Goal: Information Seeking & Learning: Learn about a topic

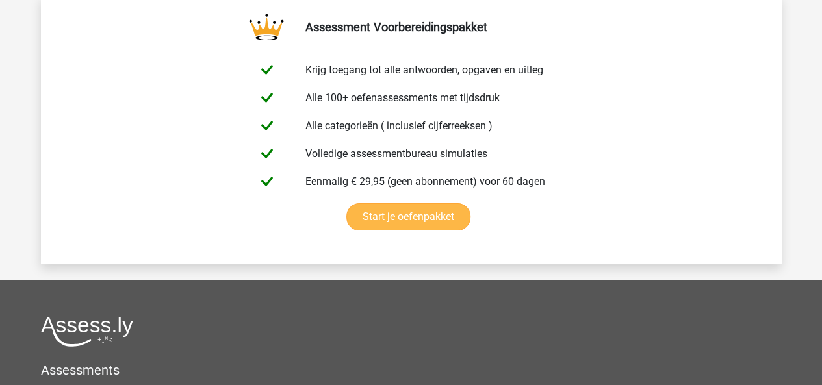
scroll to position [2274, 0]
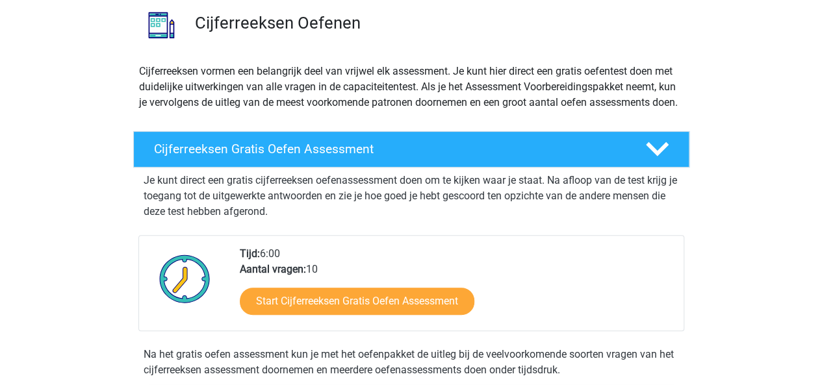
scroll to position [98, 0]
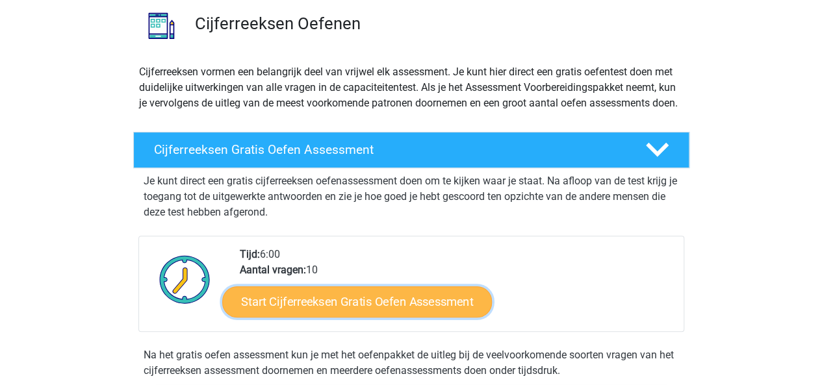
click at [331, 310] on link "Start Cijferreeksen Gratis Oefen Assessment" at bounding box center [357, 301] width 270 height 31
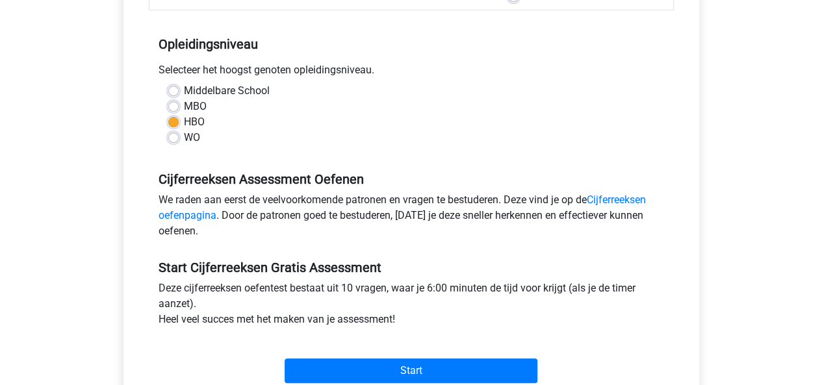
scroll to position [390, 0]
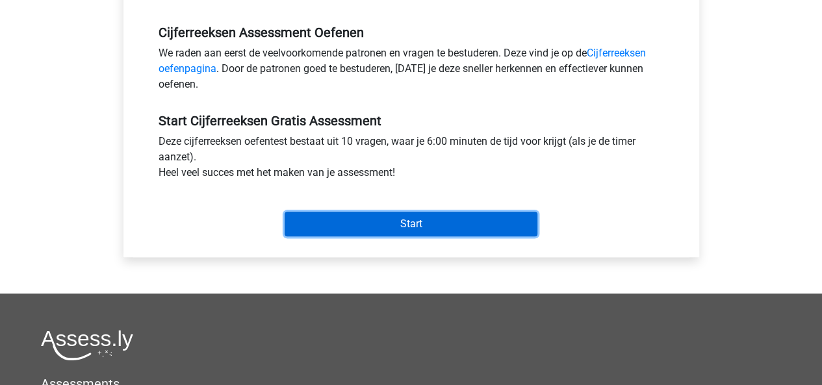
click at [367, 223] on input "Start" at bounding box center [411, 224] width 253 height 25
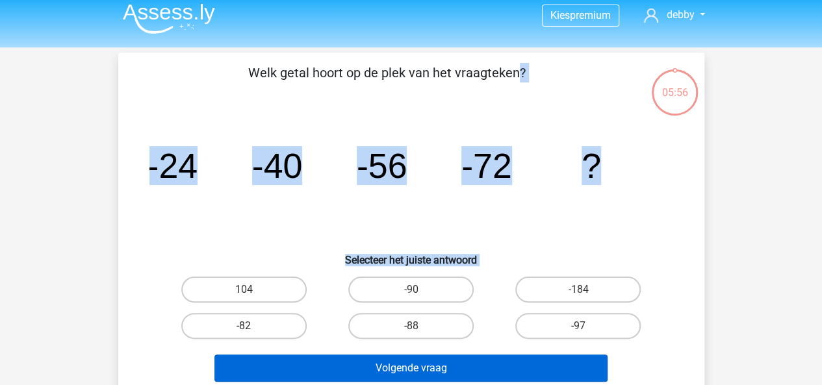
scroll to position [13, 0]
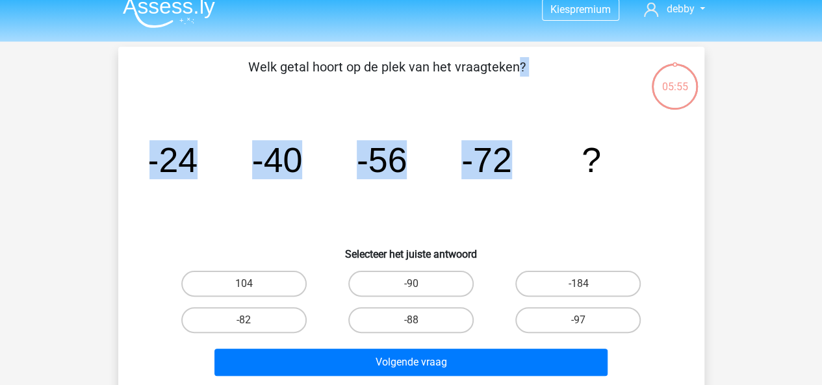
drag, startPoint x: 219, startPoint y: 59, endPoint x: 547, endPoint y: 168, distance: 345.8
click at [547, 168] on div "Welk getal hoort op de plek van het vraagteken? image/svg+xml -24 -40 -56 -72 ?…" at bounding box center [411, 219] width 586 height 345
copy div "Welk getal hoort op de plek van het vraagteken? image/svg+xml -24 -40 -56 -72"
click at [413, 320] on input "-88" at bounding box center [415, 324] width 8 height 8
radio input "true"
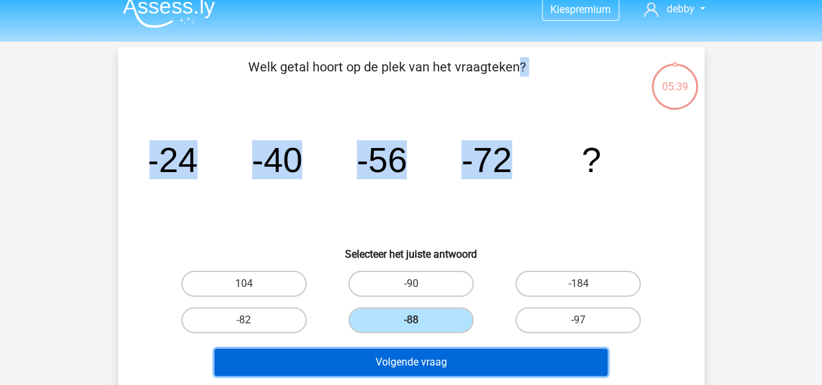
click at [415, 366] on button "Volgende vraag" at bounding box center [410, 362] width 393 height 27
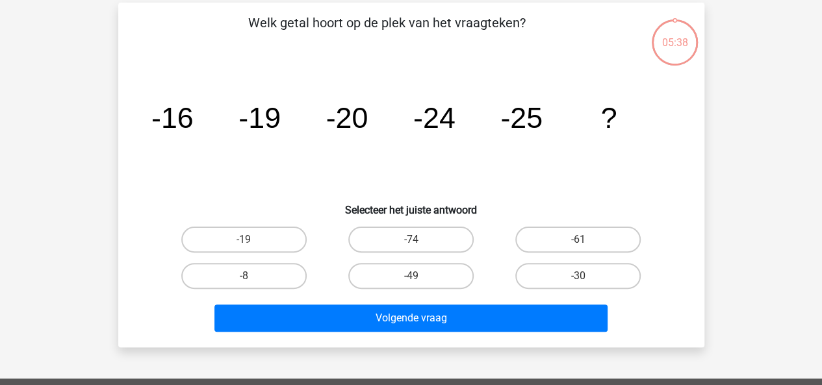
scroll to position [60, 0]
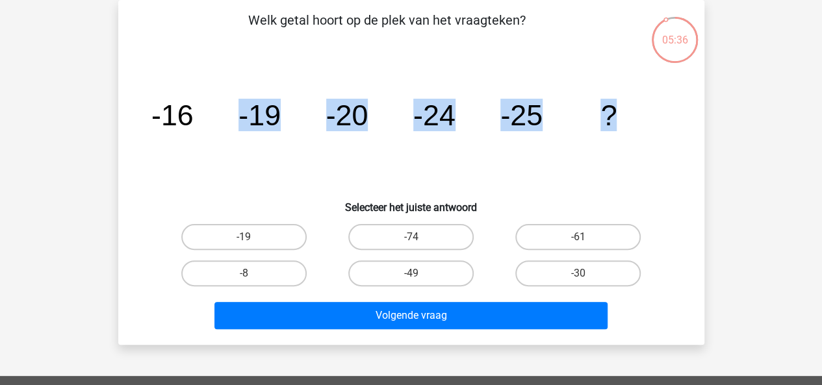
drag, startPoint x: 147, startPoint y: 63, endPoint x: 627, endPoint y: 140, distance: 486.4
click at [627, 140] on div "image/svg+xml -16 -19 -20 -24 -25 ?" at bounding box center [411, 125] width 545 height 131
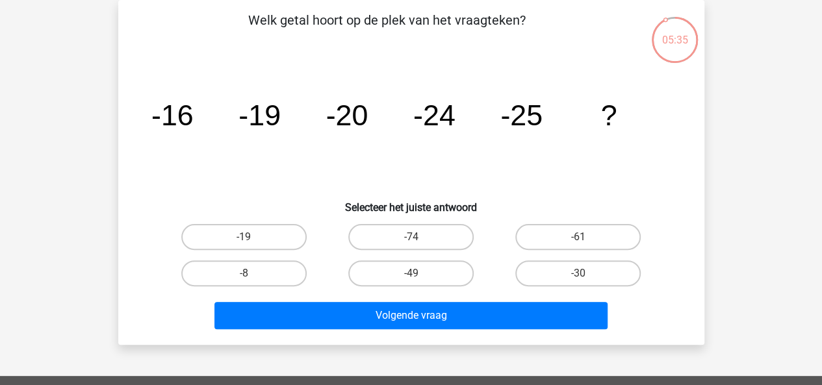
click at [208, 29] on p "Welk getal hoort op de plek van het vraagteken?" at bounding box center [387, 29] width 496 height 39
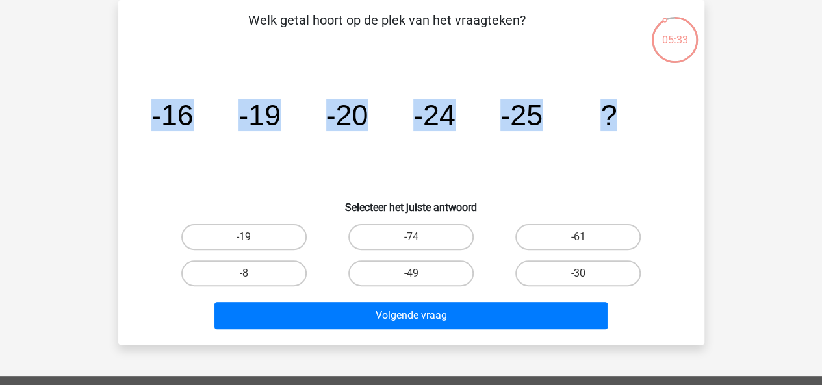
drag, startPoint x: 129, startPoint y: 107, endPoint x: 682, endPoint y: 129, distance: 553.4
click at [682, 129] on div "Welk getal hoort op de plek van het vraagteken? image/svg+xml -16 -19 -20 -24 -…" at bounding box center [411, 172] width 576 height 324
copy g "-16 -19 -20 -24 -25 ?"
click at [581, 183] on icon "image/svg+xml -16 -19 -20 -24 -25 ?" at bounding box center [411, 125] width 524 height 131
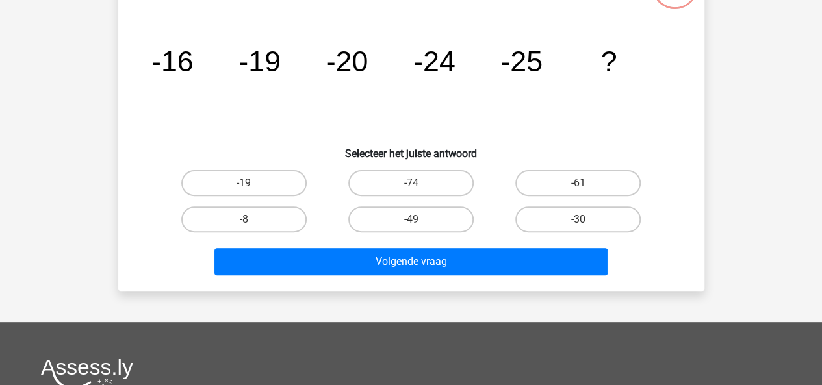
scroll to position [84, 0]
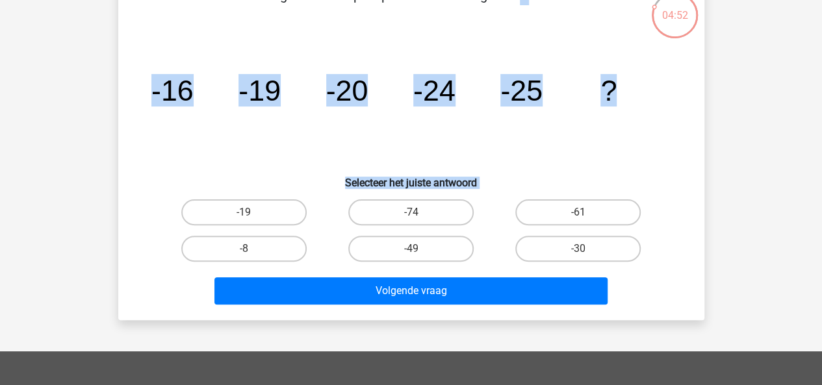
drag, startPoint x: 167, startPoint y: 87, endPoint x: 656, endPoint y: 266, distance: 520.9
click at [656, 266] on div "Welk getal hoort op de plek van het vraagteken? image/svg+xml -16 -19 -20 -24 -…" at bounding box center [411, 148] width 576 height 324
click at [659, 146] on icon "image/svg+xml -16 -19 -20 -24 -25 ?" at bounding box center [411, 100] width 524 height 131
drag, startPoint x: 240, startPoint y: 210, endPoint x: 254, endPoint y: 219, distance: 16.9
click at [239, 210] on label "-19" at bounding box center [243, 212] width 125 height 26
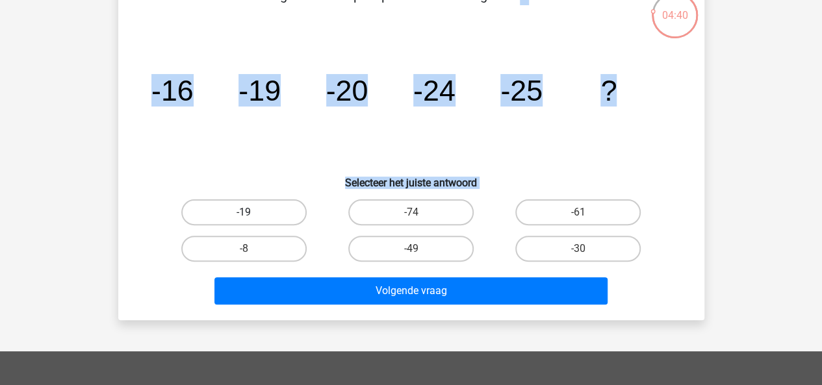
click at [244, 212] on input "-19" at bounding box center [248, 216] width 8 height 8
radio input "true"
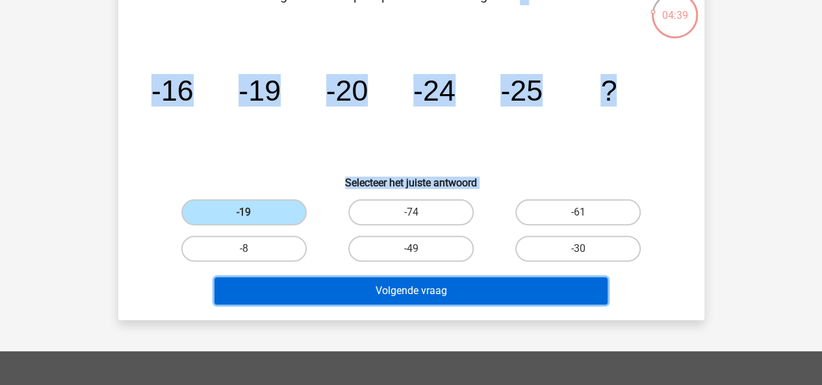
click at [433, 293] on button "Volgende vraag" at bounding box center [410, 290] width 393 height 27
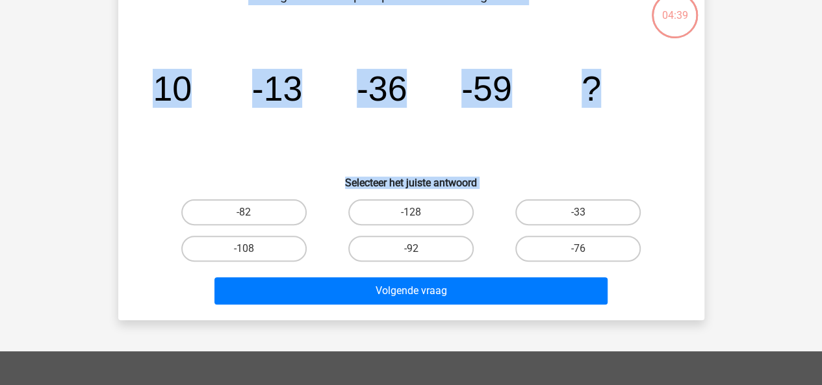
scroll to position [60, 0]
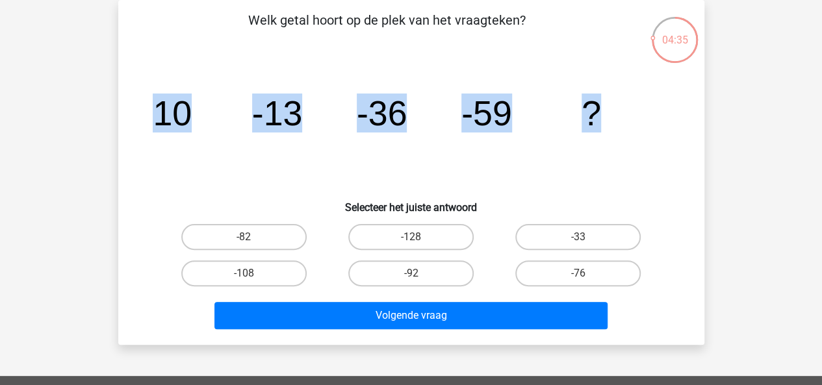
drag, startPoint x: 148, startPoint y: 92, endPoint x: 663, endPoint y: 116, distance: 515.2
click at [663, 116] on div "image/svg+xml 10 -13 -36 -59 ?" at bounding box center [411, 125] width 545 height 131
copy g "10 -13 -36 -59 ?"
click at [269, 238] on label "-82" at bounding box center [243, 237] width 125 height 26
click at [252, 238] on input "-82" at bounding box center [248, 241] width 8 height 8
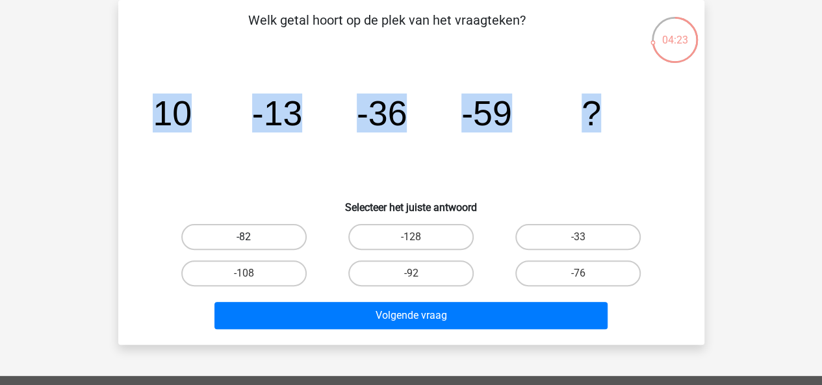
radio input "true"
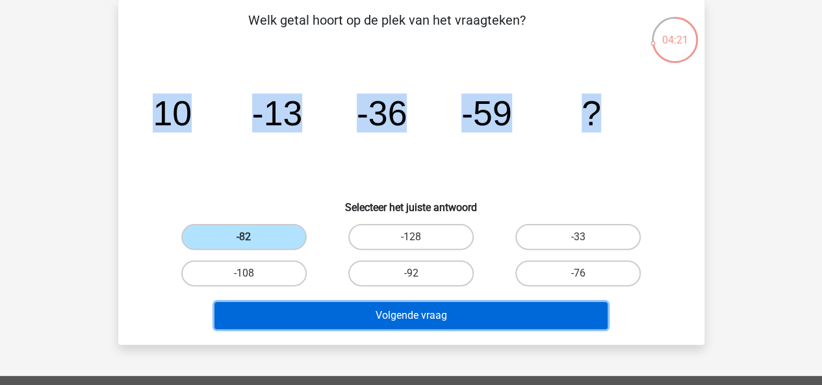
click at [464, 321] on button "Volgende vraag" at bounding box center [410, 315] width 393 height 27
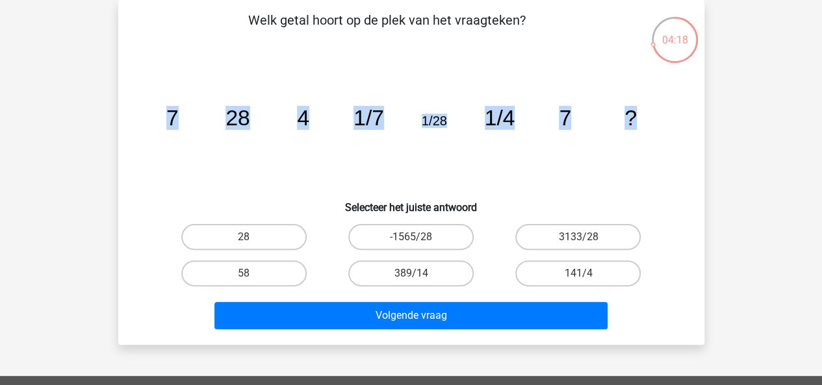
drag, startPoint x: 166, startPoint y: 90, endPoint x: 732, endPoint y: 111, distance: 565.7
click at [732, 111] on div "Kies premium debby zonnevelddebby@gmail.com" at bounding box center [411, 329] width 822 height 779
copy g "7 28 4 1/7 1/28 1/4 7 ?"
drag, startPoint x: 251, startPoint y: 235, endPoint x: 259, endPoint y: 237, distance: 7.3
click at [251, 236] on label "28" at bounding box center [243, 237] width 125 height 26
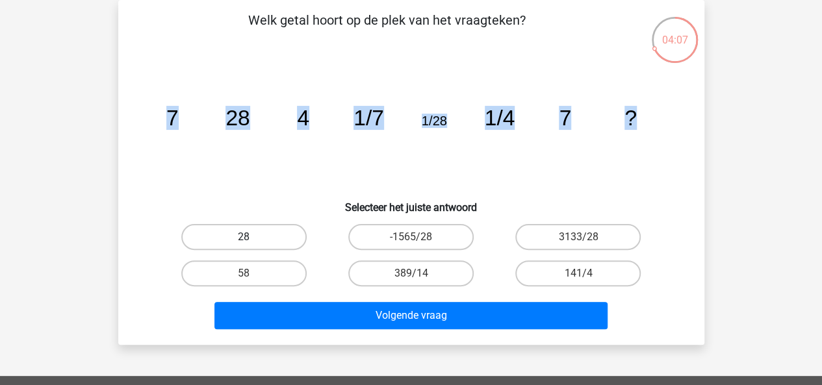
click at [251, 237] on input "28" at bounding box center [248, 241] width 8 height 8
radio input "true"
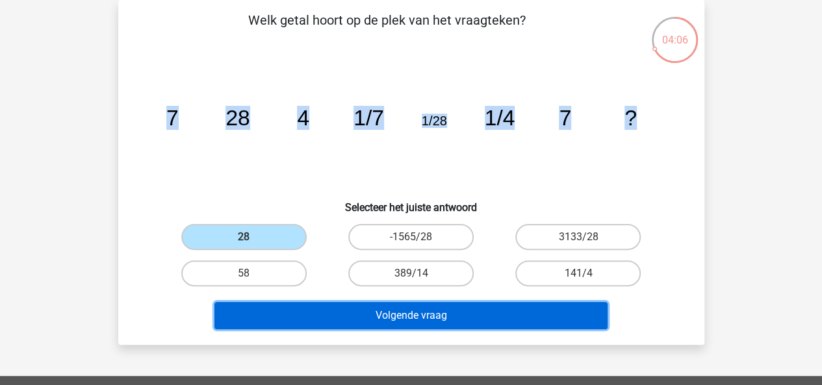
click at [420, 318] on button "Volgende vraag" at bounding box center [410, 315] width 393 height 27
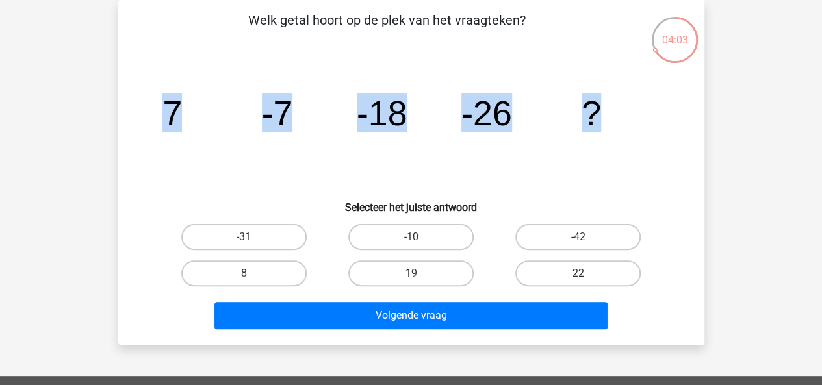
drag, startPoint x: 151, startPoint y: 88, endPoint x: 689, endPoint y: 106, distance: 538.3
click at [689, 106] on div "Welk getal hoort op de plek van het vraagteken? image/svg+xml 7 -7 -18 -26 ? Se…" at bounding box center [411, 172] width 576 height 324
copy g "7 -7 -18 -26 ?"
click at [242, 235] on label "-31" at bounding box center [243, 237] width 125 height 26
click at [244, 237] on input "-31" at bounding box center [248, 241] width 8 height 8
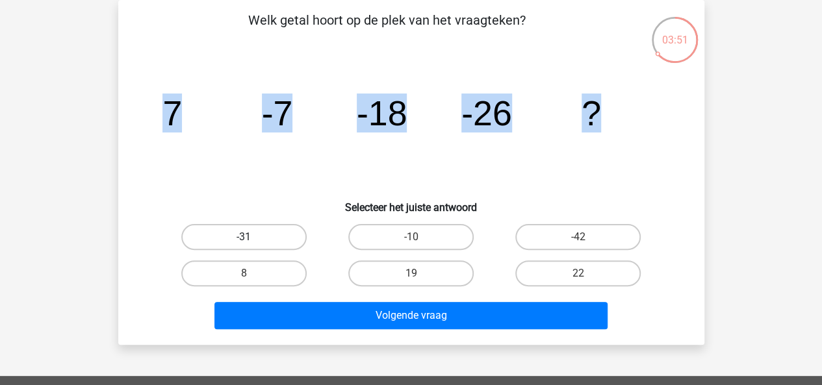
radio input "true"
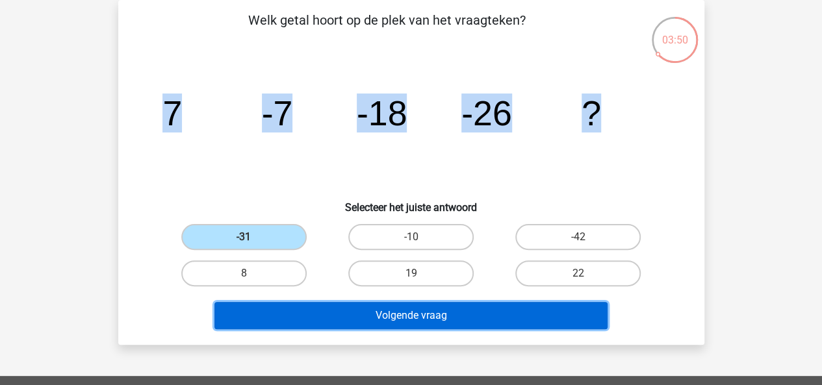
click at [378, 318] on button "Volgende vraag" at bounding box center [410, 315] width 393 height 27
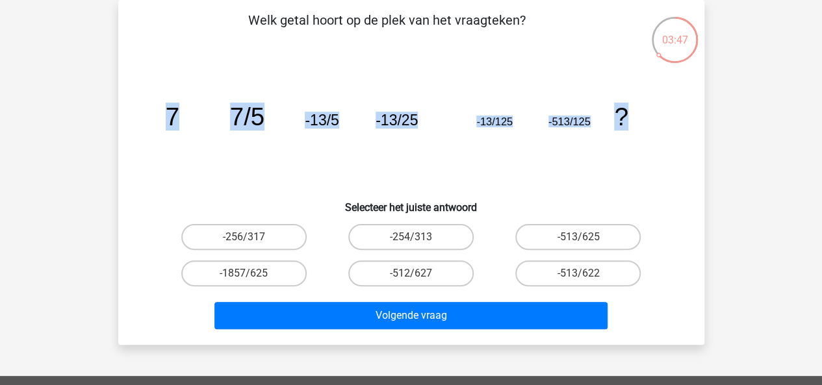
drag, startPoint x: 170, startPoint y: 112, endPoint x: 663, endPoint y: 106, distance: 493.2
click at [663, 106] on icon "image/svg+xml 7 7/5 -13/5 -13/25 -13/125 -513/125 ?" at bounding box center [411, 125] width 524 height 131
copy g "7 7/5 -13/5 -13/25 -13/125 -513/125 ?"
click at [591, 242] on label "-513/625" at bounding box center [577, 237] width 125 height 26
click at [587, 242] on input "-513/625" at bounding box center [582, 241] width 8 height 8
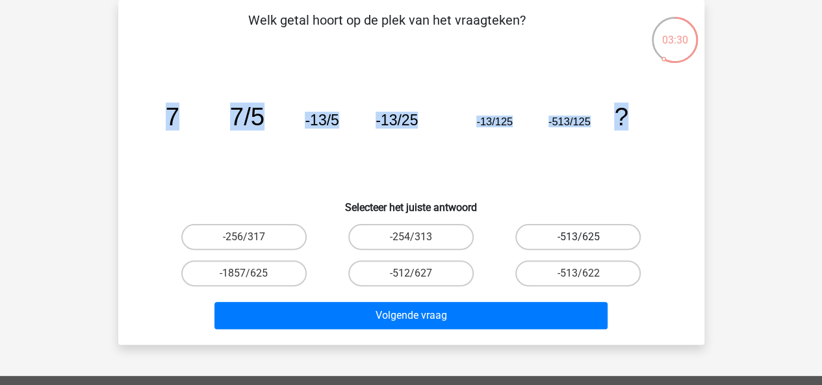
radio input "true"
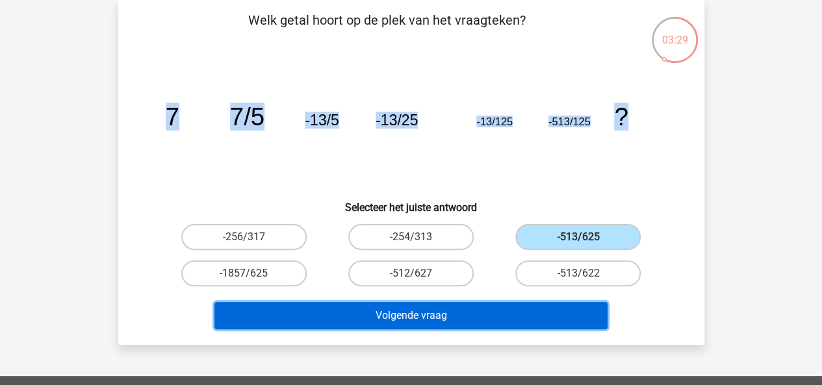
click at [451, 315] on button "Volgende vraag" at bounding box center [410, 315] width 393 height 27
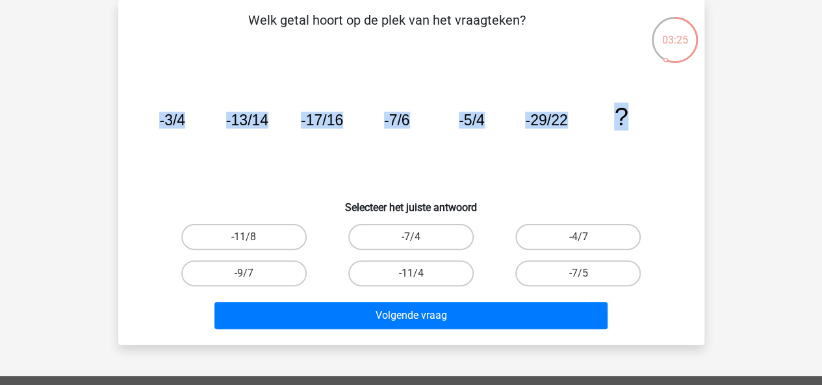
drag, startPoint x: 152, startPoint y: 116, endPoint x: 625, endPoint y: 144, distance: 473.8
click at [625, 144] on icon "image/svg+xml -3/4 -13/14 -17/16 -7/6 -5/4 -29/22 ?" at bounding box center [411, 125] width 524 height 131
copy g "-3/4 -13/14 -17/16 -7/6 -5/4 -29/22 ?"
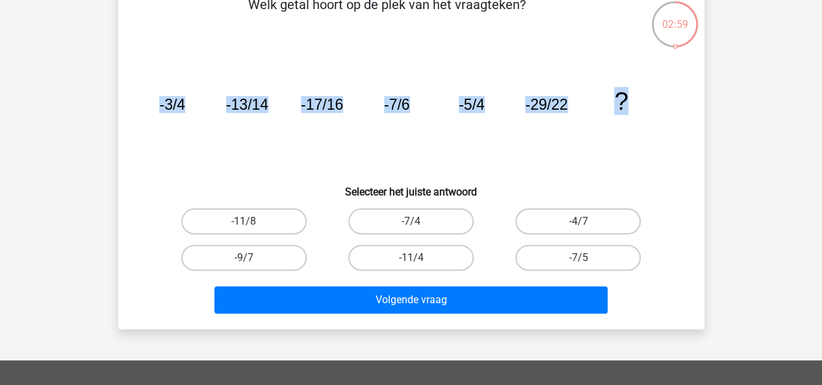
scroll to position [130, 0]
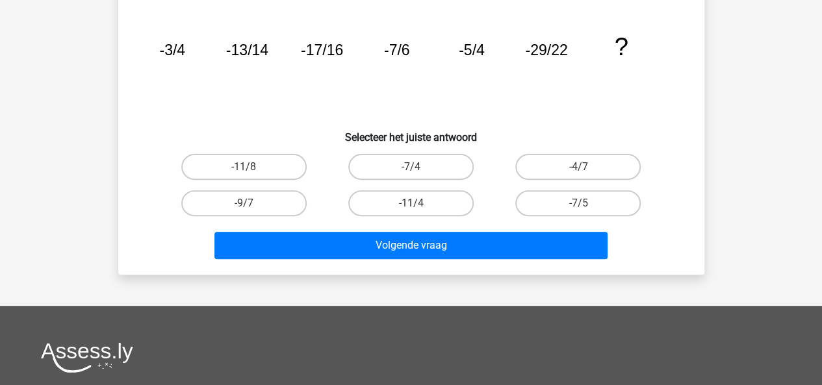
drag, startPoint x: 175, startPoint y: 145, endPoint x: 459, endPoint y: 181, distance: 285.6
click at [459, 181] on div "Welk getal hoort op de plek van het vraagteken? image/svg+xml -3/4 -13/14 -17/1…" at bounding box center [411, 102] width 576 height 324
drag, startPoint x: 208, startPoint y: 150, endPoint x: 655, endPoint y: 224, distance: 453.2
click at [655, 224] on div "Welk getal hoort op de plek van het vraagteken? image/svg+xml -3/4 -13/14 -17/1…" at bounding box center [411, 102] width 576 height 324
drag, startPoint x: 224, startPoint y: 173, endPoint x: 260, endPoint y: 162, distance: 38.0
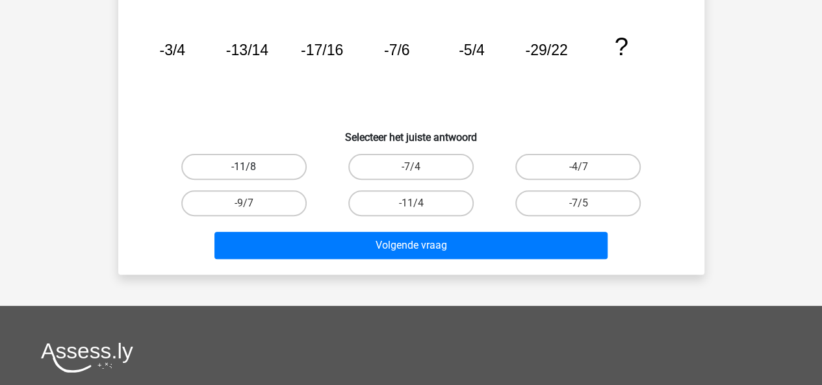
click at [268, 173] on label "-11/8" at bounding box center [243, 167] width 125 height 26
click at [252, 173] on input "-11/8" at bounding box center [248, 171] width 8 height 8
radio input "true"
drag, startPoint x: 260, startPoint y: 162, endPoint x: 453, endPoint y: 169, distance: 193.1
click at [453, 169] on div "-11/8 -7/4 -4/7 -9/7 -11/4" at bounding box center [412, 185] width 502 height 73
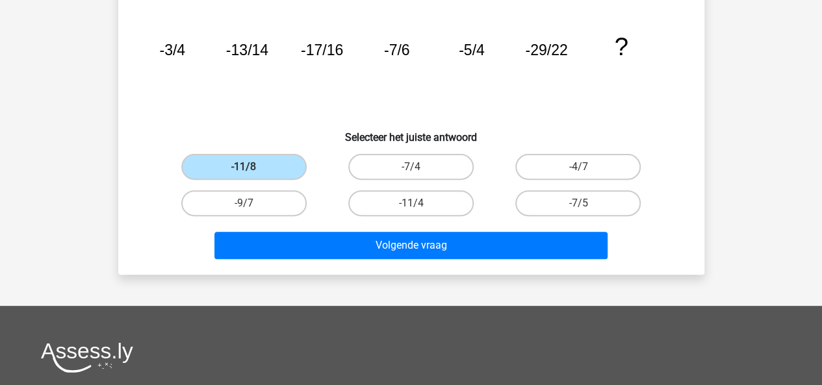
click at [626, 97] on icon "image/svg+xml -3/4 -13/14 -17/16 -7/6 -5/4 -29/22 ?" at bounding box center [411, 55] width 524 height 131
drag, startPoint x: 382, startPoint y: 140, endPoint x: 303, endPoint y: 131, distance: 79.8
click at [383, 140] on h6 "Selecteer het juiste antwoord" at bounding box center [411, 132] width 545 height 23
drag, startPoint x: 398, startPoint y: 161, endPoint x: 664, endPoint y: 190, distance: 267.4
click at [661, 189] on div "-11/8 -7/4 -4/7 -9/7 -11/4" at bounding box center [412, 185] width 502 height 73
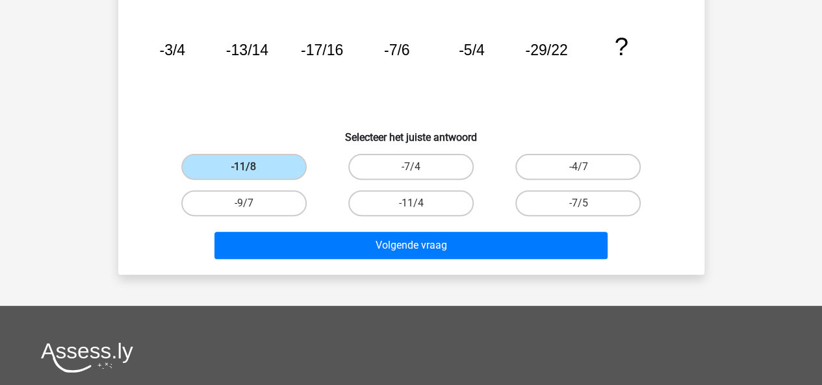
click at [285, 105] on icon "image/svg+xml -3/4 -13/14 -17/16 -7/6 -5/4 -29/22 ?" at bounding box center [411, 55] width 524 height 131
drag, startPoint x: 277, startPoint y: 194, endPoint x: 568, endPoint y: 84, distance: 311.4
click at [568, 84] on icon "image/svg+xml -3/4 -13/14 -17/16 -7/6 -5/4 -29/22 ?" at bounding box center [411, 55] width 524 height 131
click at [464, 155] on label "-7/4" at bounding box center [410, 167] width 125 height 26
click at [419, 167] on input "-7/4" at bounding box center [415, 171] width 8 height 8
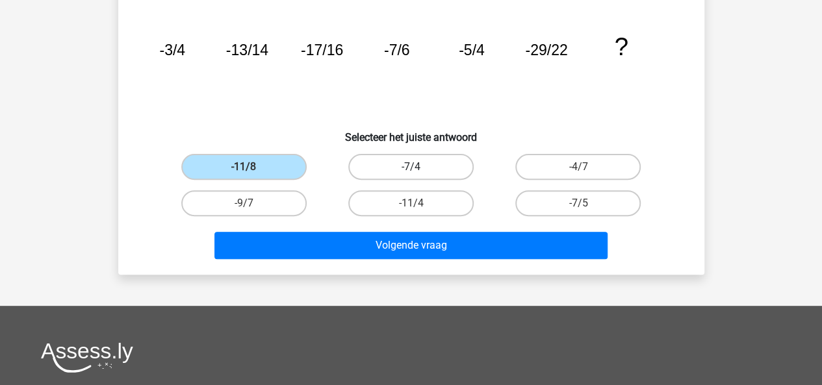
radio input "true"
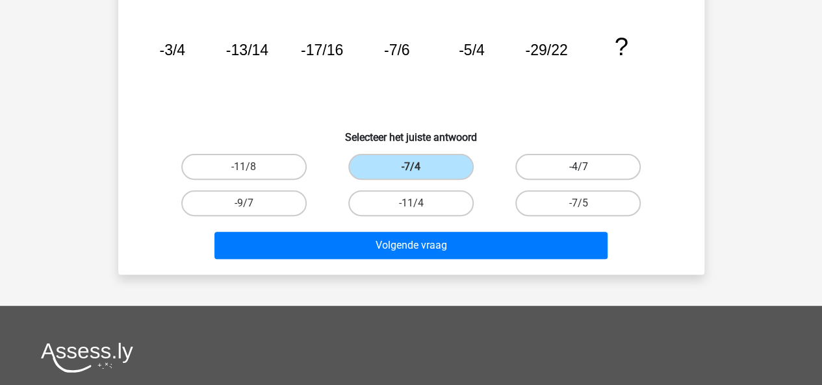
click at [594, 162] on label "-4/7" at bounding box center [577, 167] width 125 height 26
click at [587, 167] on input "-4/7" at bounding box center [582, 171] width 8 height 8
radio input "true"
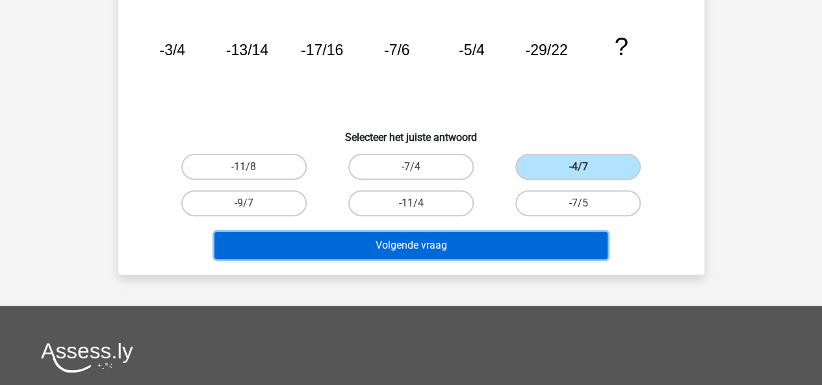
click at [487, 244] on button "Volgende vraag" at bounding box center [410, 245] width 393 height 27
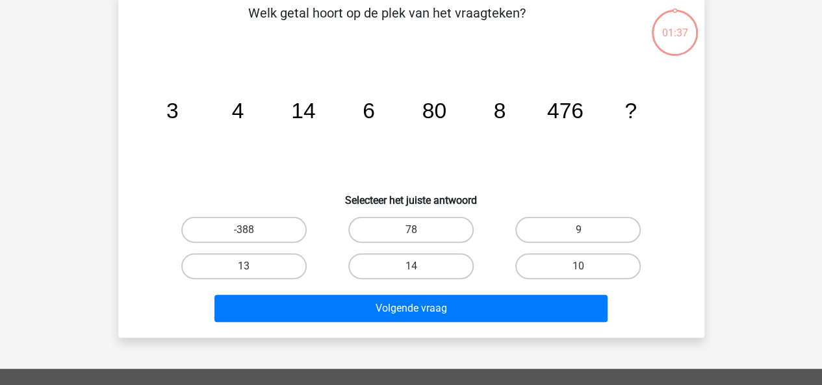
scroll to position [60, 0]
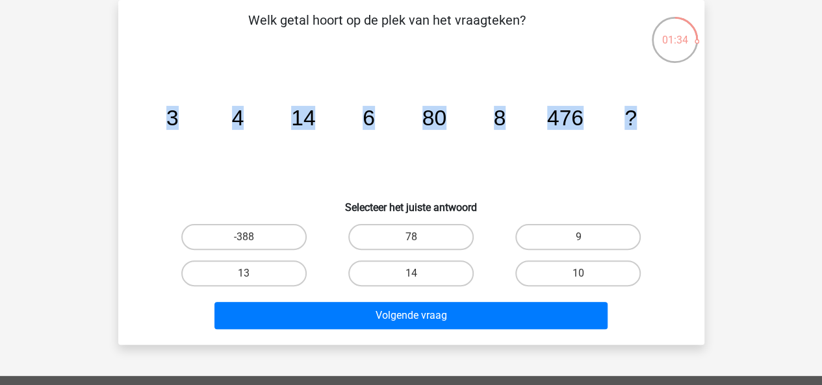
drag, startPoint x: 159, startPoint y: 110, endPoint x: 670, endPoint y: 112, distance: 511.4
click at [670, 112] on icon "image/svg+xml 3 4 14 6 80 8 476 ?" at bounding box center [411, 125] width 524 height 131
copy g "3 4 14 6 80 8 476 ?"
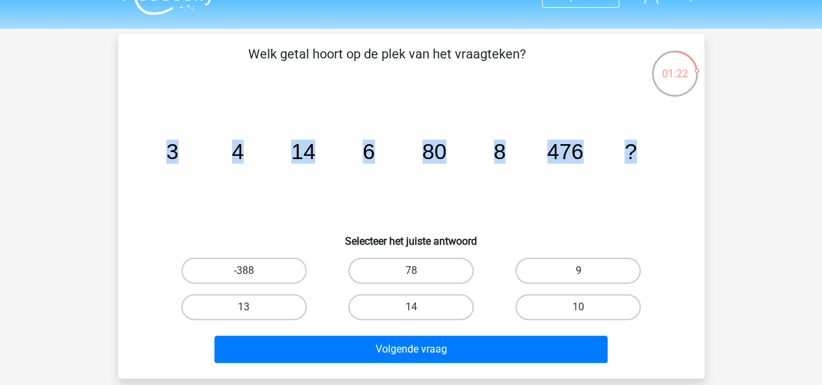
scroll to position [0, 0]
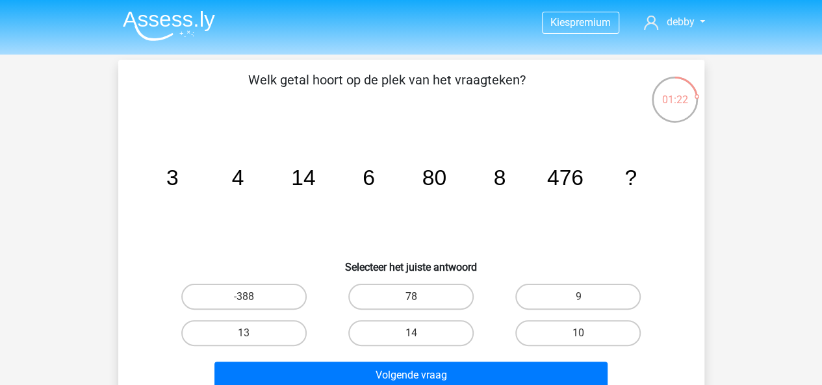
click at [507, 255] on h6 "Selecteer het juiste antwoord" at bounding box center [411, 262] width 545 height 23
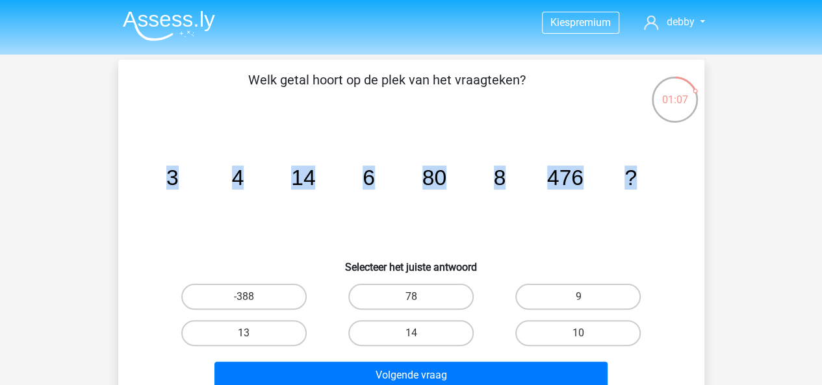
drag, startPoint x: 161, startPoint y: 181, endPoint x: 648, endPoint y: 153, distance: 487.5
click at [648, 153] on icon "image/svg+xml 3 4 14 6 80 8 476 ?" at bounding box center [411, 185] width 524 height 131
copy g "3 4 14 6 80 8 476 ?"
click at [579, 337] on input "10" at bounding box center [582, 337] width 8 height 8
radio input "true"
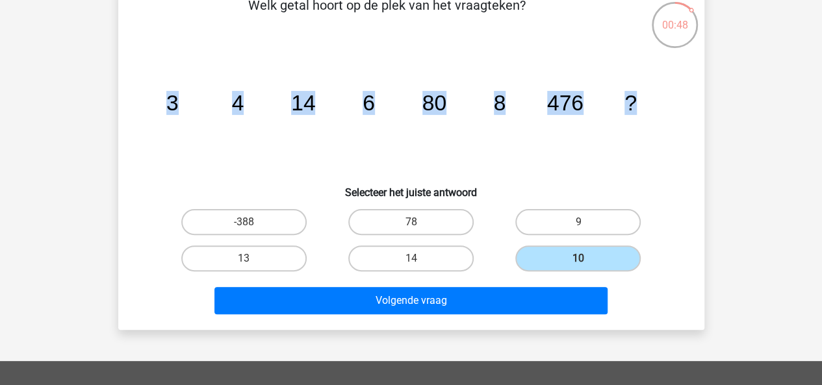
scroll to position [130, 0]
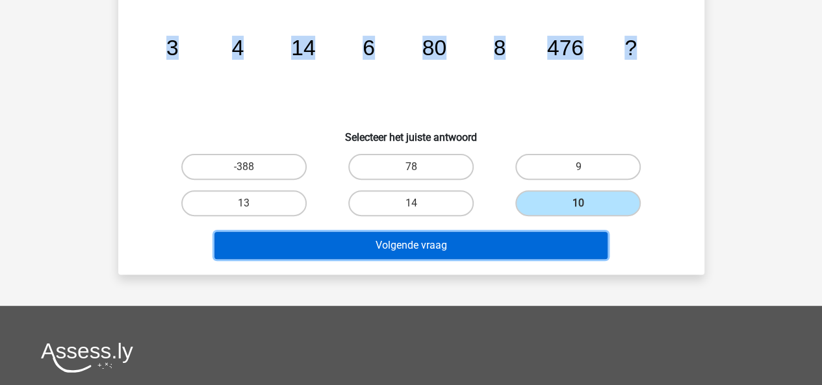
click at [432, 240] on button "Volgende vraag" at bounding box center [410, 245] width 393 height 27
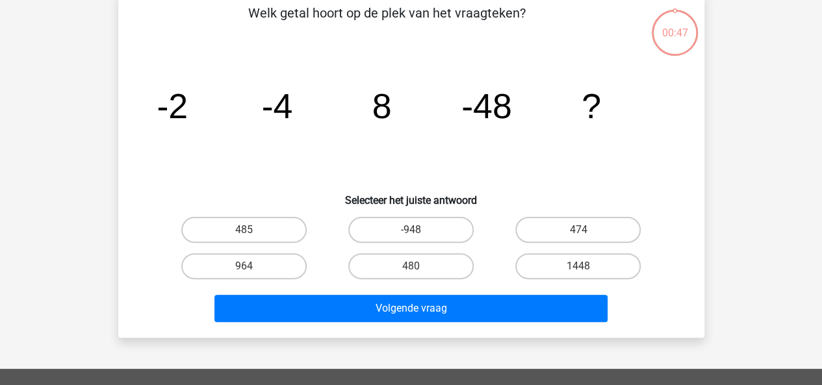
scroll to position [60, 0]
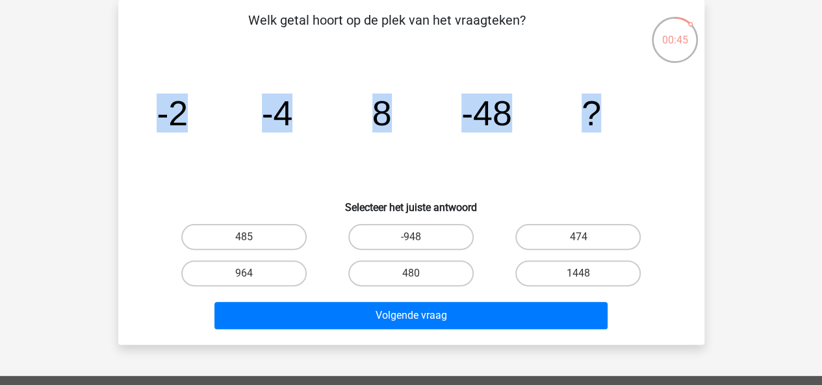
drag, startPoint x: 140, startPoint y: 105, endPoint x: 668, endPoint y: 118, distance: 527.8
click at [668, 118] on div "image/svg+xml -2 -4 8 -48 ?" at bounding box center [411, 125] width 545 height 131
click at [563, 234] on label "474" at bounding box center [577, 237] width 125 height 26
click at [578, 237] on input "474" at bounding box center [582, 241] width 8 height 8
radio input "true"
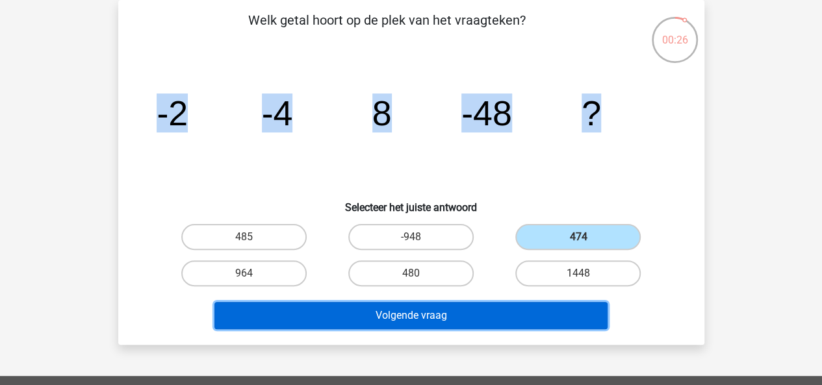
click at [444, 316] on button "Volgende vraag" at bounding box center [410, 315] width 393 height 27
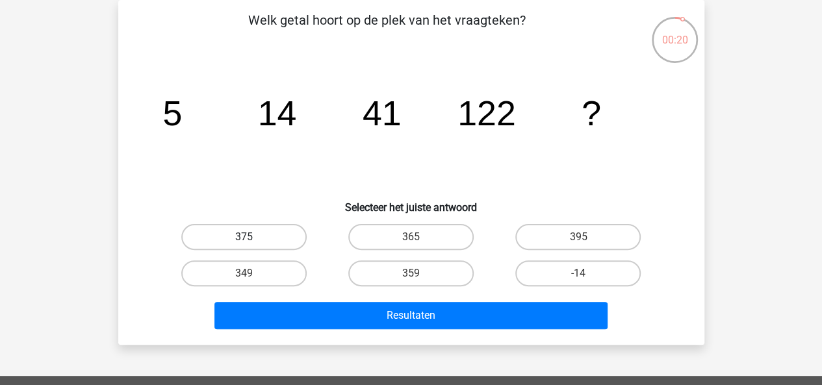
click at [259, 242] on label "375" at bounding box center [243, 237] width 125 height 26
click at [252, 242] on input "375" at bounding box center [248, 241] width 8 height 8
radio input "true"
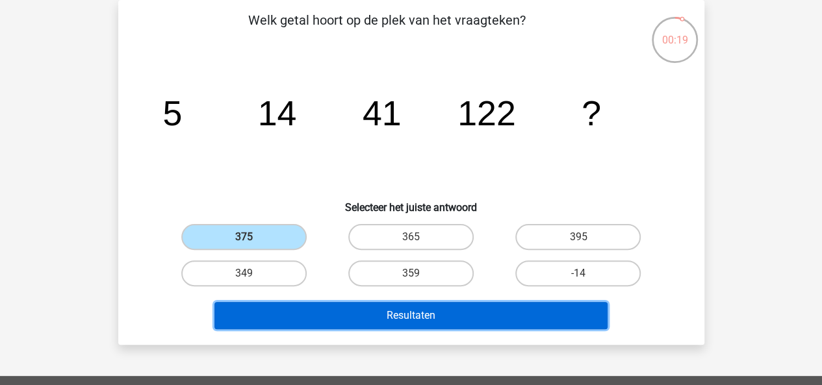
click at [396, 312] on button "Resultaten" at bounding box center [410, 315] width 393 height 27
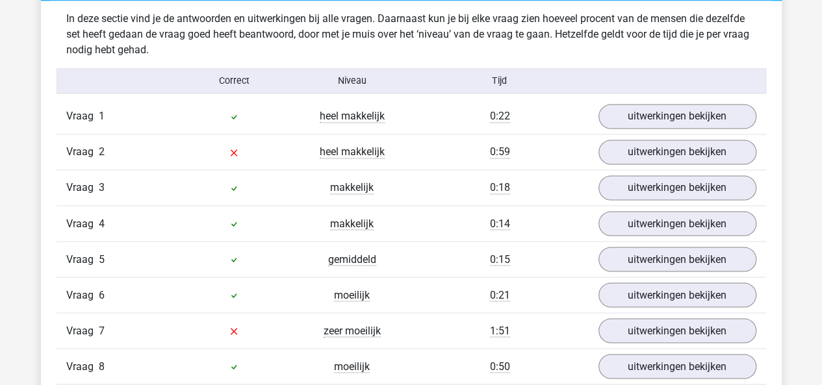
scroll to position [1105, 0]
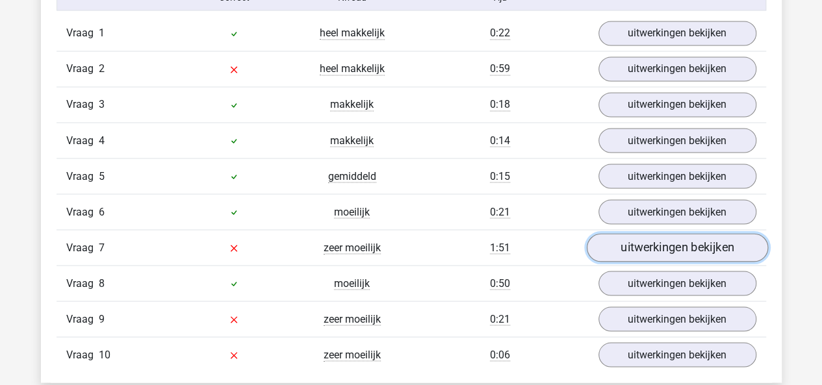
click at [658, 241] on link "uitwerkingen bekijken" at bounding box center [676, 248] width 181 height 29
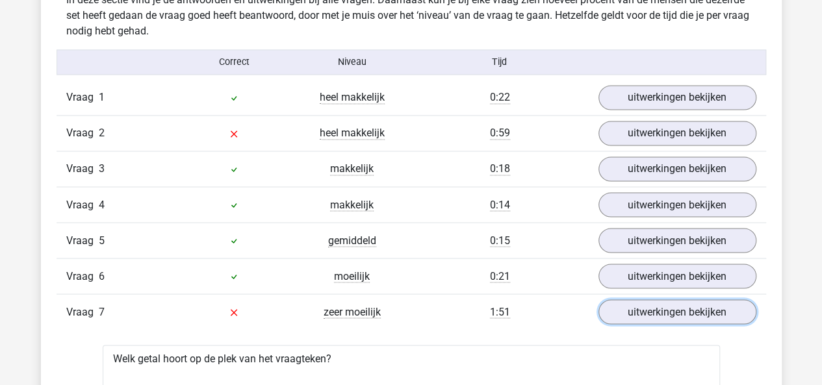
scroll to position [1040, 0]
click at [661, 306] on link "uitwerkingen bekijken" at bounding box center [676, 313] width 181 height 29
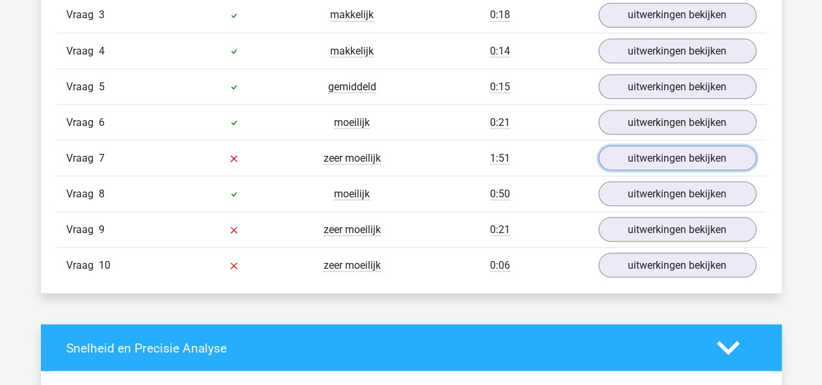
scroll to position [1170, 0]
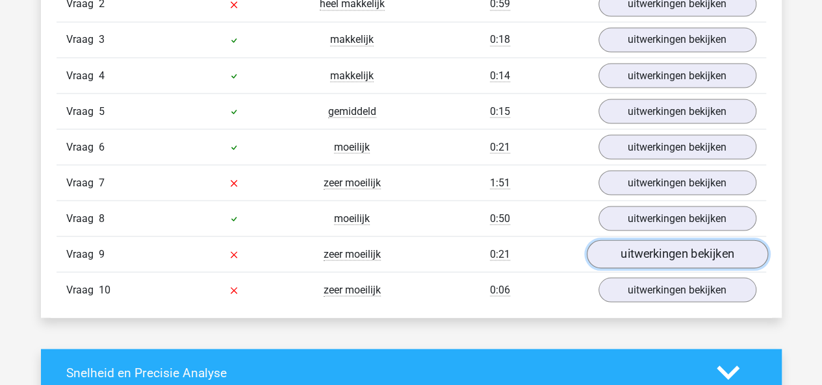
click at [636, 254] on link "uitwerkingen bekijken" at bounding box center [676, 254] width 181 height 29
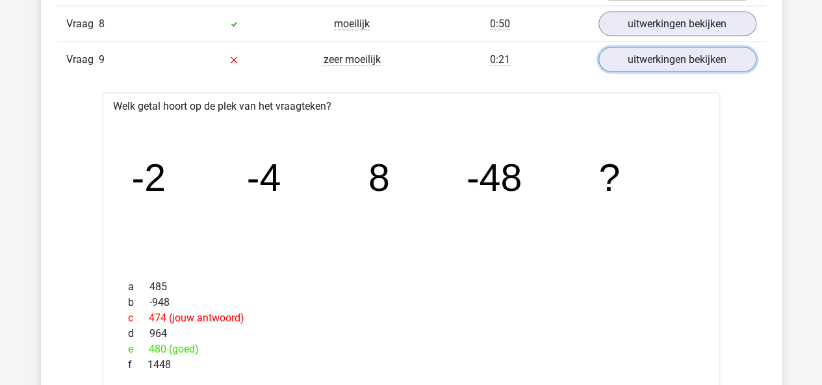
scroll to position [1365, 0]
click at [682, 53] on link "uitwerkingen bekijken" at bounding box center [676, 59] width 181 height 29
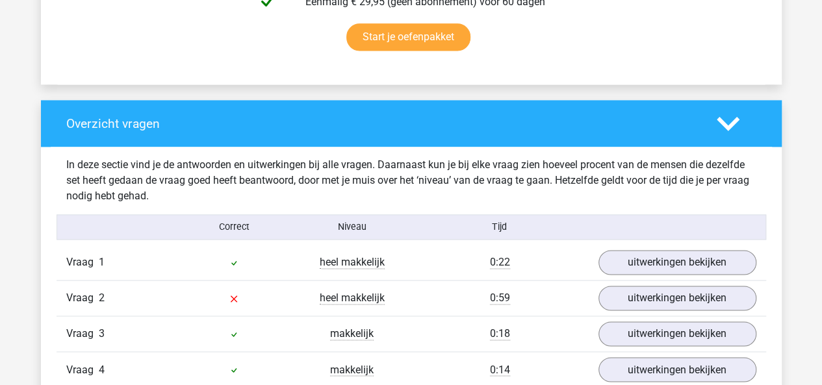
scroll to position [780, 0]
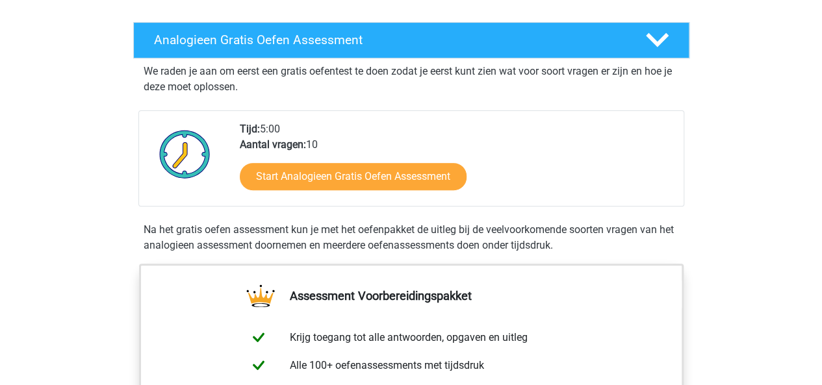
scroll to position [195, 0]
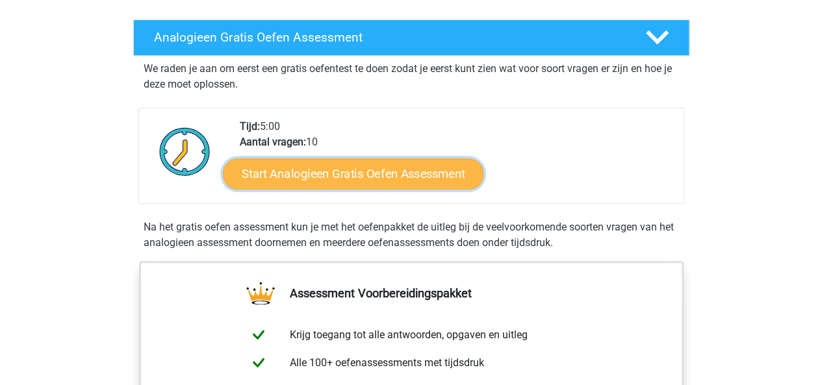
click at [355, 171] on link "Start Analogieen Gratis Oefen Assessment" at bounding box center [353, 173] width 261 height 31
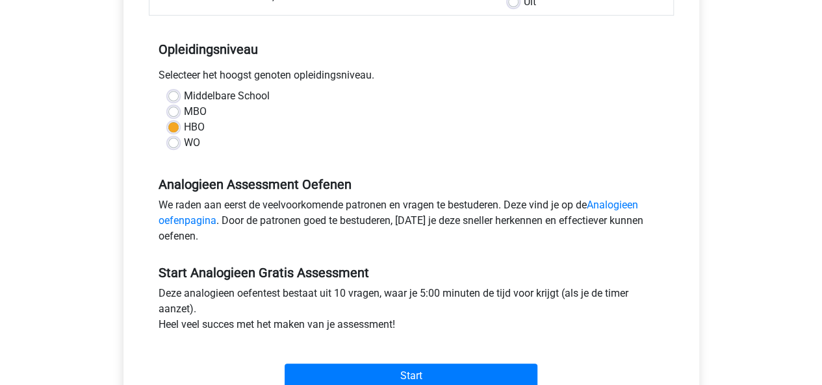
scroll to position [325, 0]
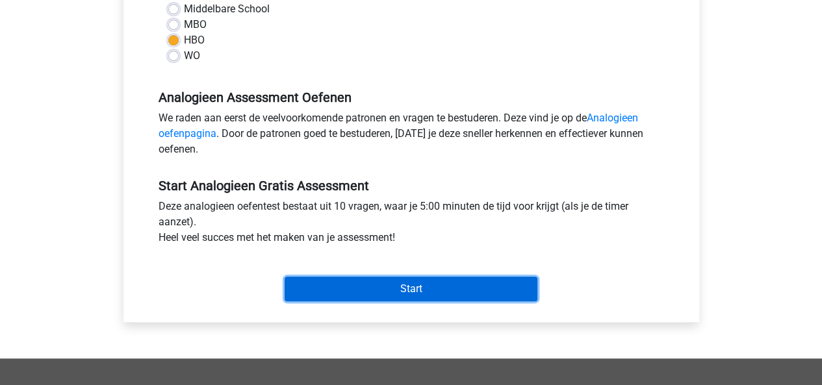
click at [392, 290] on input "Start" at bounding box center [411, 289] width 253 height 25
click at [379, 285] on input "Start" at bounding box center [411, 289] width 253 height 25
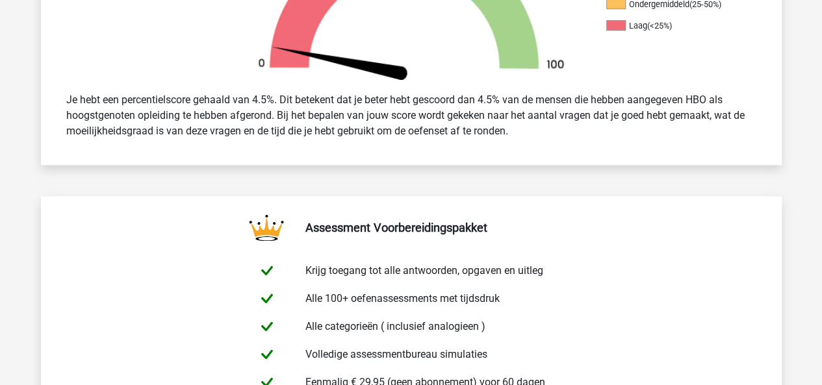
scroll to position [454, 0]
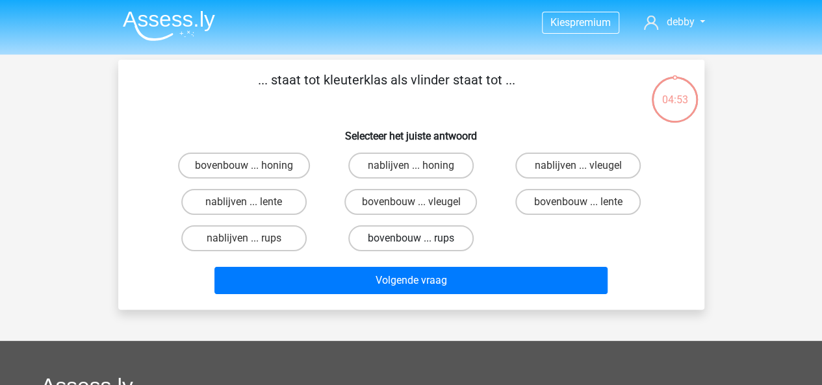
click at [407, 243] on label "bovenbouw ... rups" at bounding box center [410, 238] width 125 height 26
click at [411, 243] on input "bovenbouw ... rups" at bounding box center [415, 242] width 8 height 8
radio input "true"
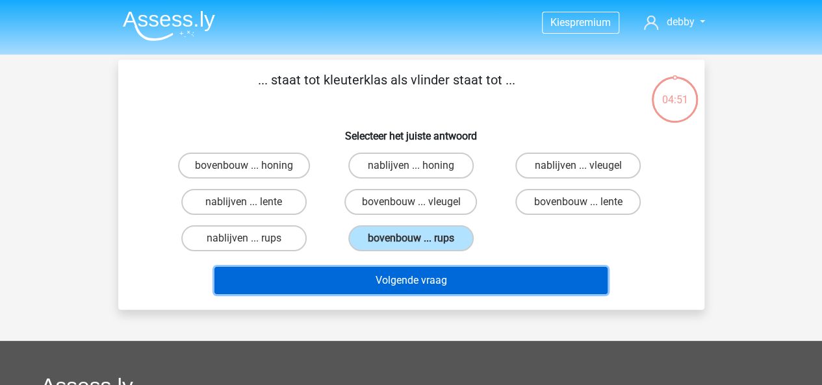
click at [405, 282] on button "Volgende vraag" at bounding box center [410, 280] width 393 height 27
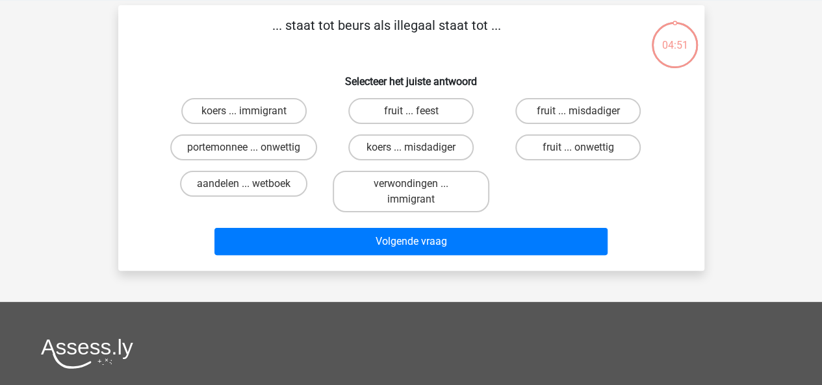
scroll to position [60, 0]
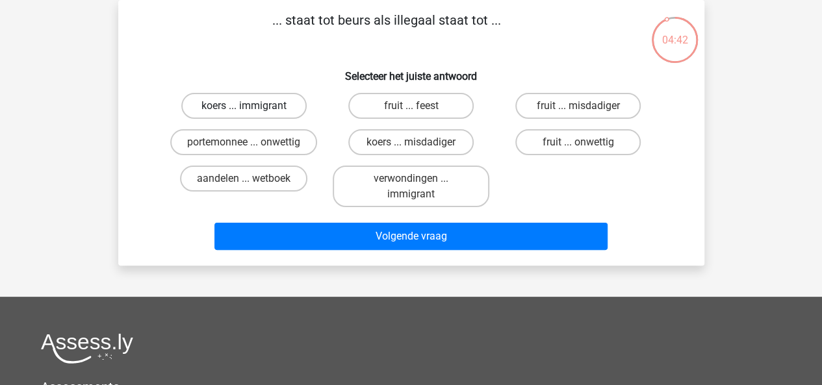
click at [265, 108] on label "koers ... immigrant" at bounding box center [243, 106] width 125 height 26
click at [252, 108] on input "koers ... immigrant" at bounding box center [248, 110] width 8 height 8
radio input "true"
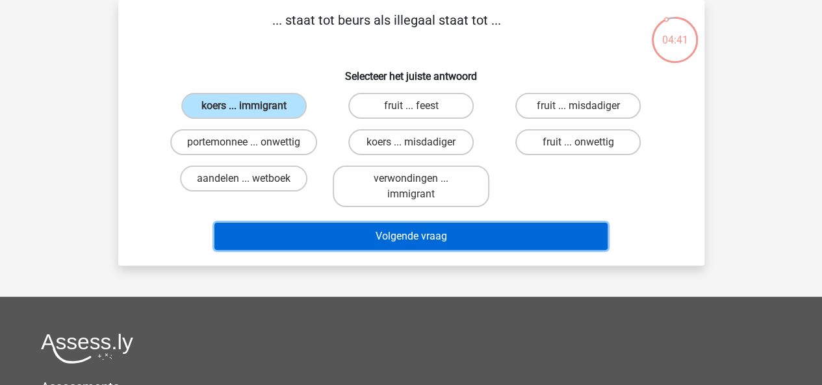
click at [353, 238] on button "Volgende vraag" at bounding box center [410, 236] width 393 height 27
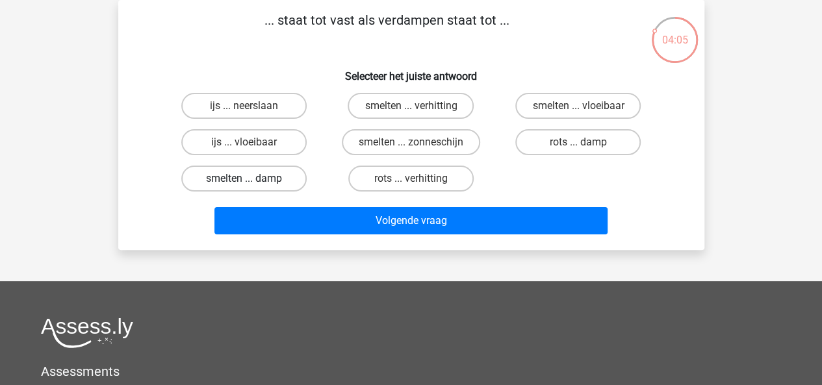
click at [265, 176] on label "smelten ... damp" at bounding box center [243, 179] width 125 height 26
click at [252, 179] on input "smelten ... damp" at bounding box center [248, 183] width 8 height 8
radio input "true"
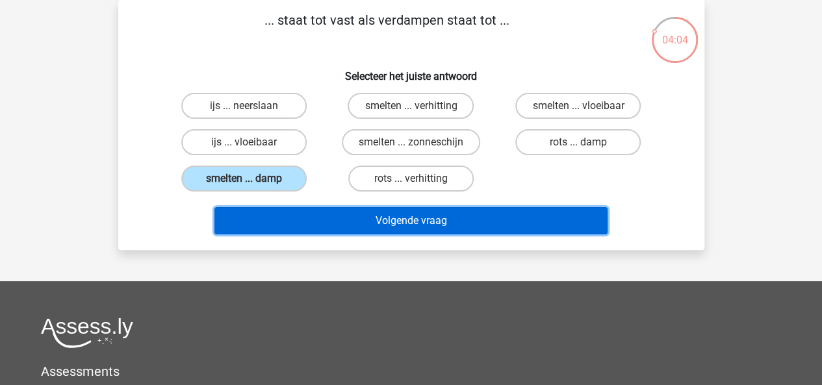
click at [337, 211] on button "Volgende vraag" at bounding box center [410, 220] width 393 height 27
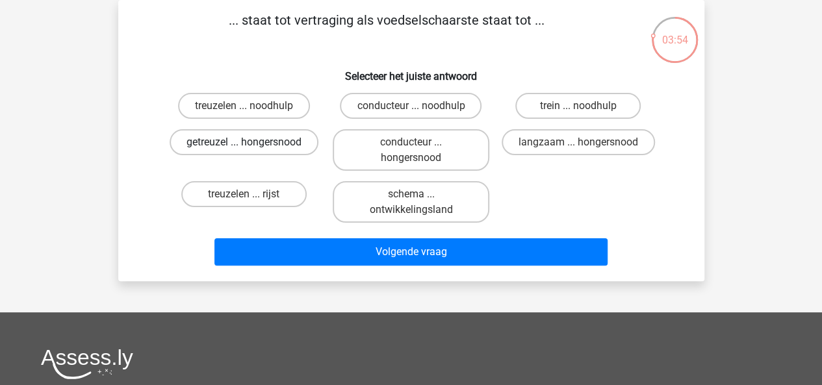
click at [290, 149] on label "getreuzel ... hongersnood" at bounding box center [244, 142] width 149 height 26
click at [252, 149] on input "getreuzel ... hongersnood" at bounding box center [248, 146] width 8 height 8
radio input "true"
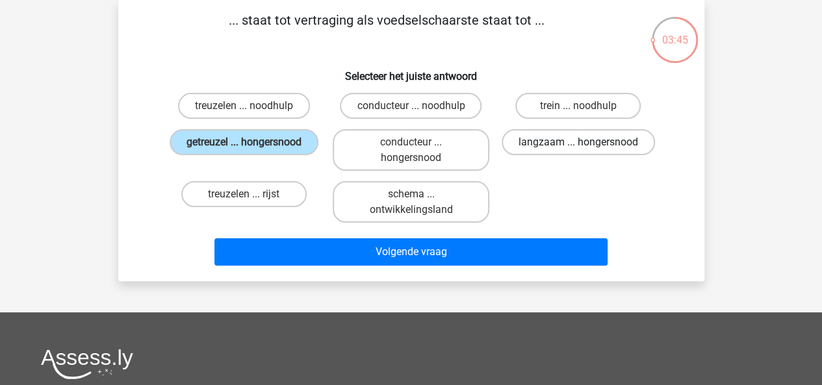
click at [542, 145] on label "langzaam ... hongersnood" at bounding box center [578, 142] width 153 height 26
click at [578, 145] on input "langzaam ... hongersnood" at bounding box center [582, 146] width 8 height 8
radio input "true"
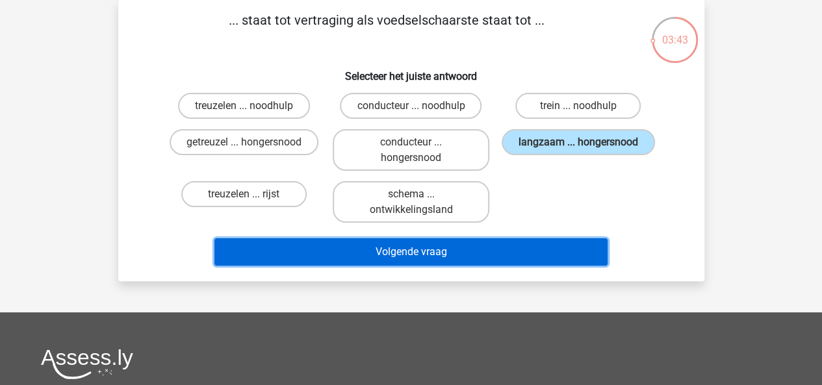
click at [434, 259] on button "Volgende vraag" at bounding box center [410, 251] width 393 height 27
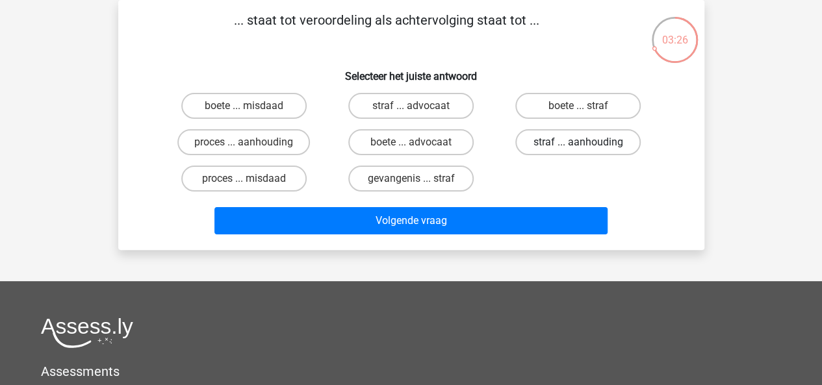
click at [564, 138] on label "straf ... aanhouding" at bounding box center [577, 142] width 125 height 26
click at [578, 142] on input "straf ... aanhouding" at bounding box center [582, 146] width 8 height 8
radio input "true"
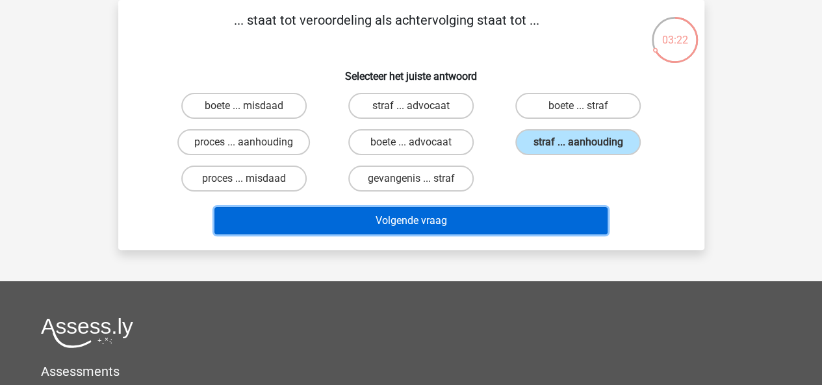
click at [483, 229] on button "Volgende vraag" at bounding box center [410, 220] width 393 height 27
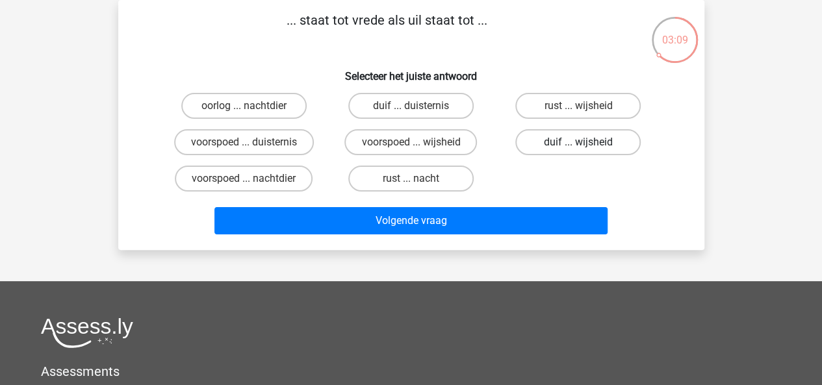
click at [552, 148] on label "duif ... wijsheid" at bounding box center [577, 142] width 125 height 26
click at [578, 148] on input "duif ... wijsheid" at bounding box center [582, 146] width 8 height 8
radio input "true"
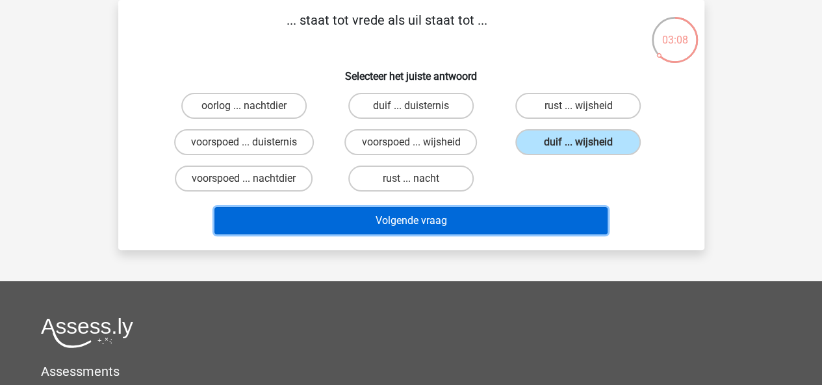
click at [506, 218] on button "Volgende vraag" at bounding box center [410, 220] width 393 height 27
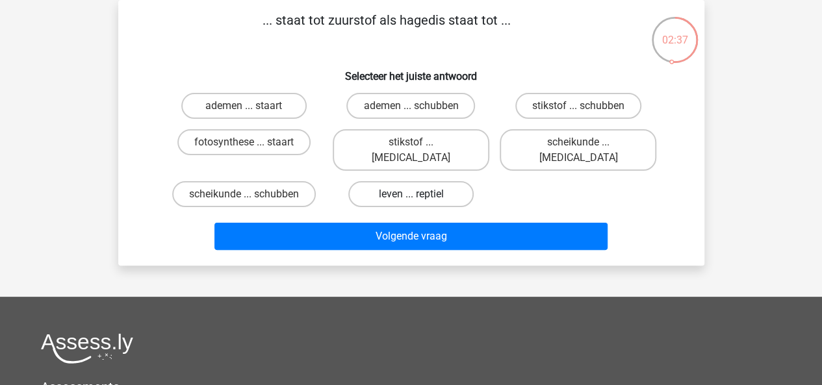
click at [453, 181] on label "leven ... reptiel" at bounding box center [410, 194] width 125 height 26
click at [419, 194] on input "leven ... reptiel" at bounding box center [415, 198] width 8 height 8
radio input "true"
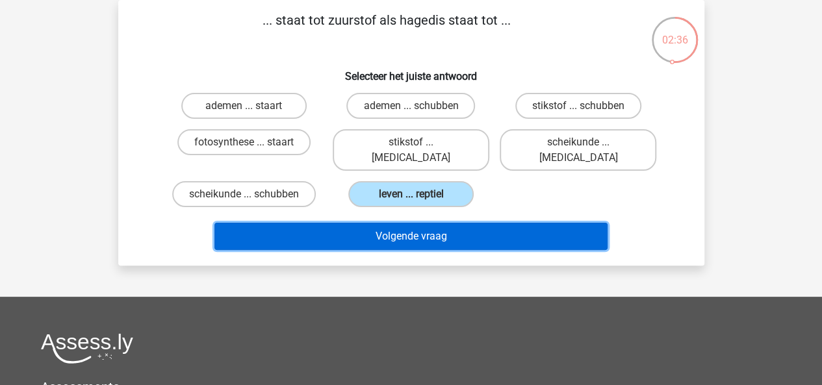
click at [435, 224] on button "Volgende vraag" at bounding box center [410, 236] width 393 height 27
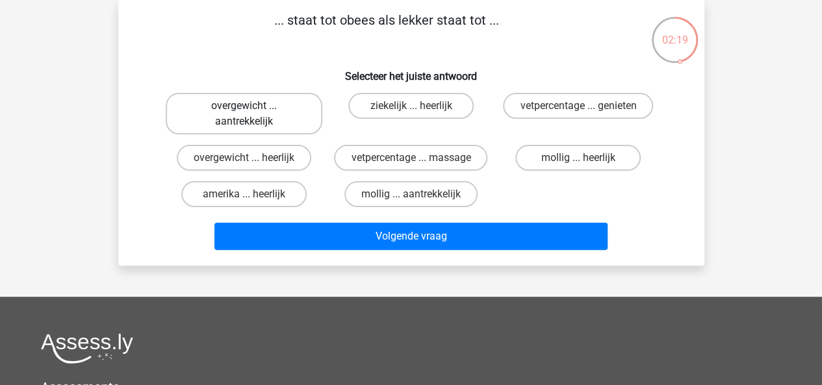
click at [289, 114] on label "overgewicht ... aantrekkelijk" at bounding box center [244, 114] width 157 height 42
click at [252, 114] on input "overgewicht ... aantrekkelijk" at bounding box center [248, 110] width 8 height 8
radio input "true"
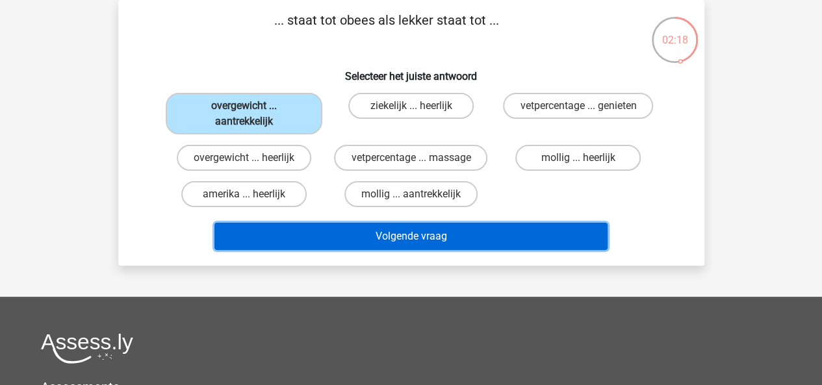
click at [342, 237] on button "Volgende vraag" at bounding box center [410, 236] width 393 height 27
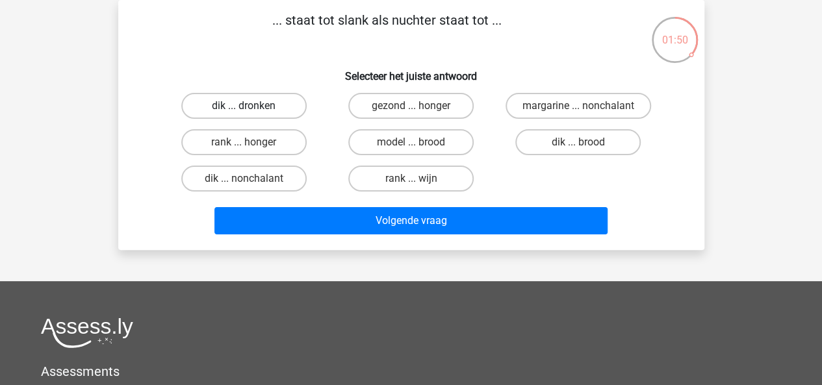
click at [278, 103] on label "dik ... dronken" at bounding box center [243, 106] width 125 height 26
click at [252, 106] on input "dik ... dronken" at bounding box center [248, 110] width 8 height 8
radio input "true"
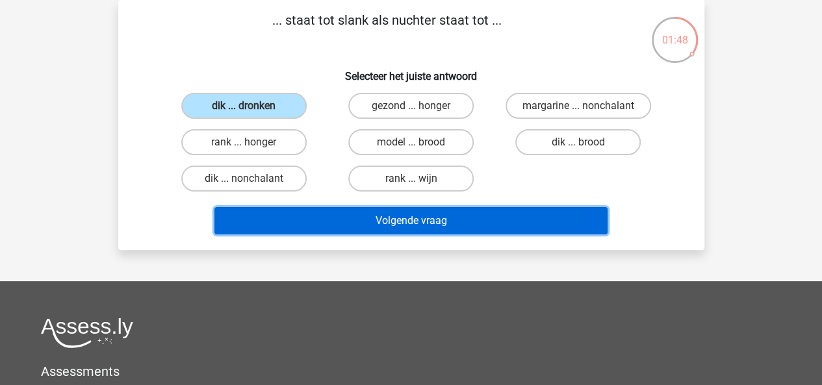
click at [371, 217] on button "Volgende vraag" at bounding box center [410, 220] width 393 height 27
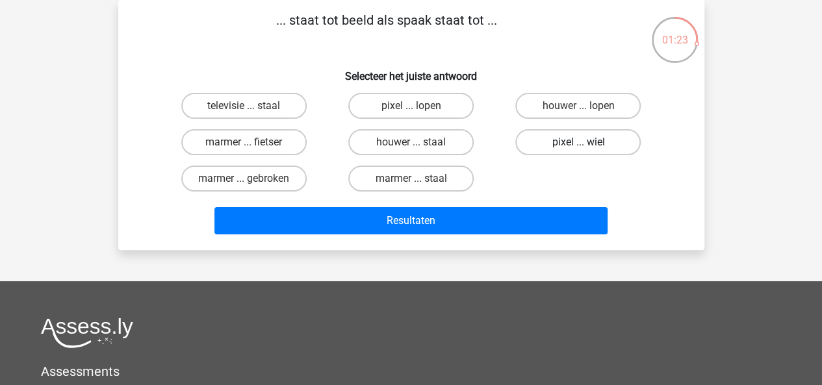
click at [604, 134] on label "pixel ... wiel" at bounding box center [577, 142] width 125 height 26
click at [587, 142] on input "pixel ... wiel" at bounding box center [582, 146] width 8 height 8
radio input "true"
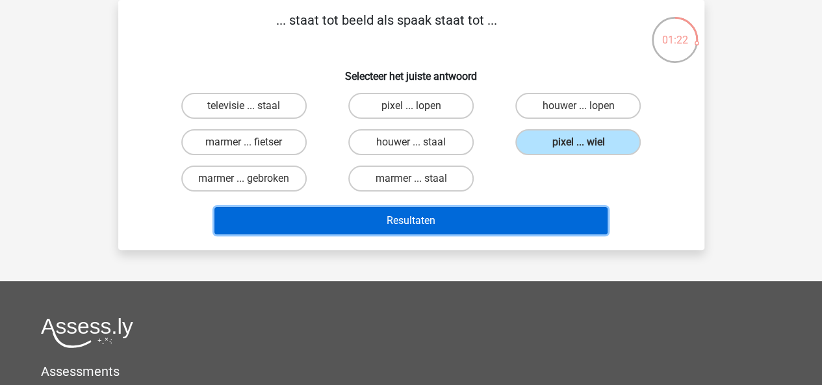
click at [501, 220] on button "Resultaten" at bounding box center [410, 220] width 393 height 27
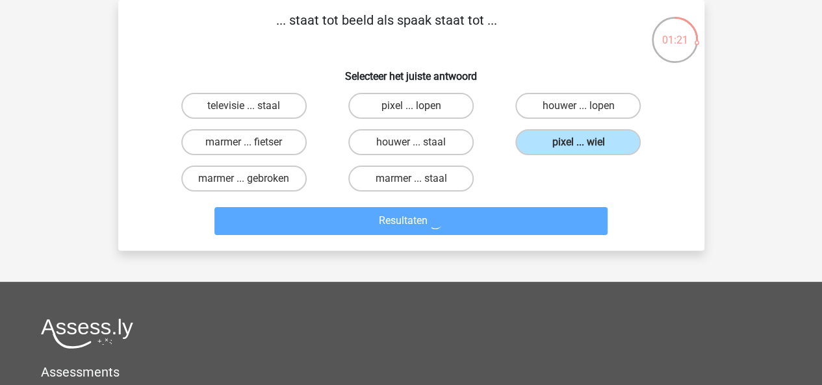
scroll to position [0, 0]
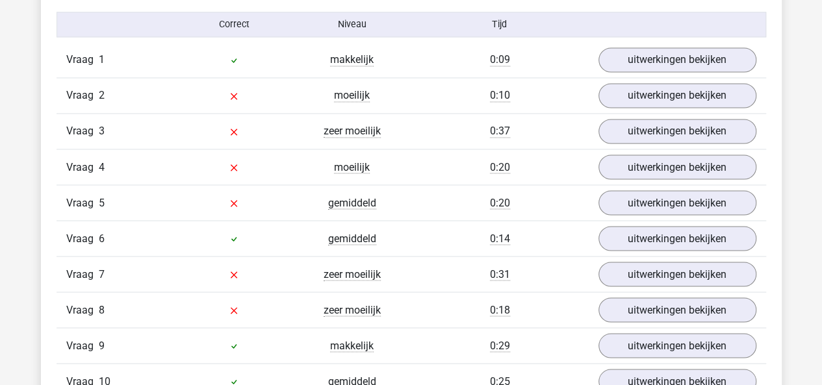
scroll to position [1075, 0]
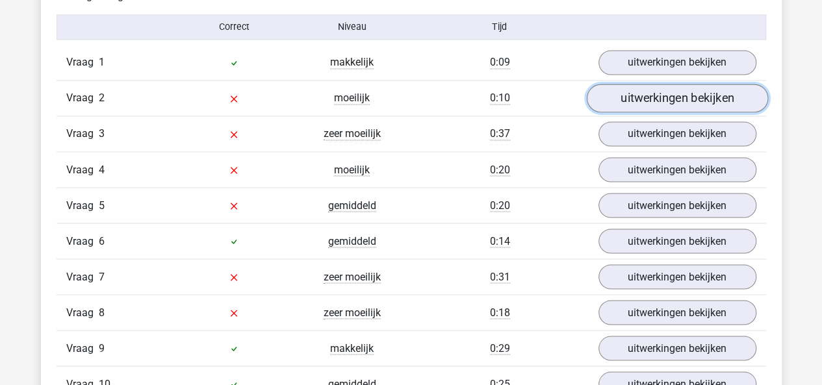
click at [699, 101] on link "uitwerkingen bekijken" at bounding box center [676, 98] width 181 height 29
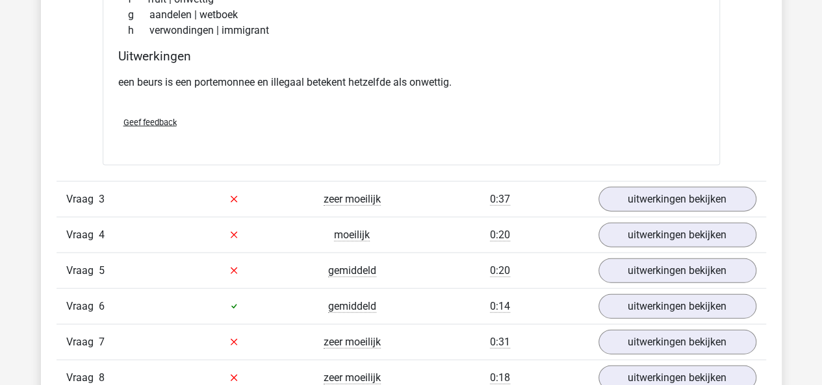
scroll to position [1374, 0]
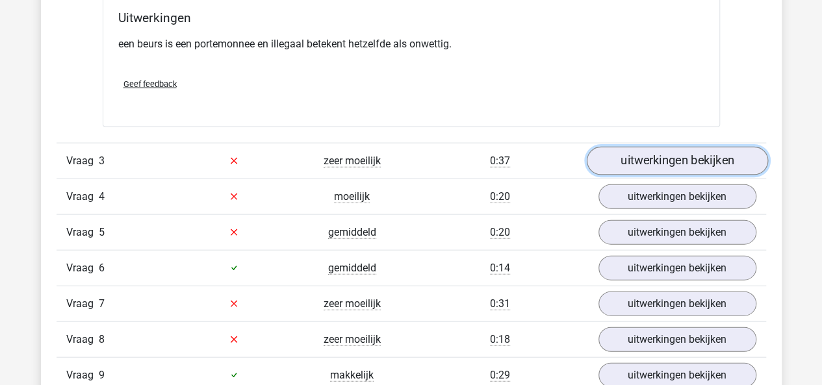
click at [682, 162] on link "uitwerkingen bekijken" at bounding box center [676, 161] width 181 height 29
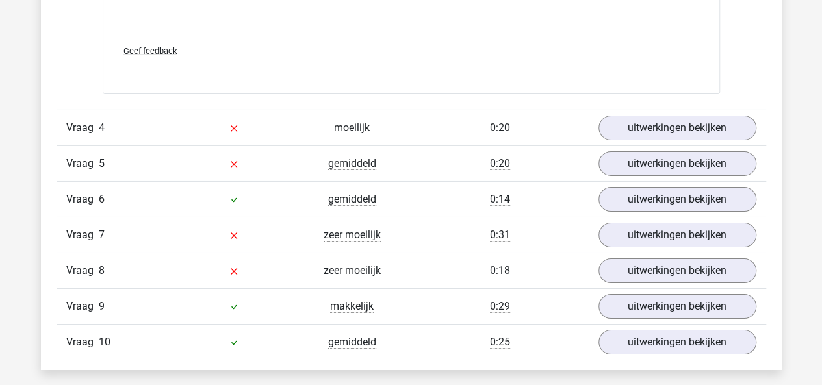
scroll to position [2133, 0]
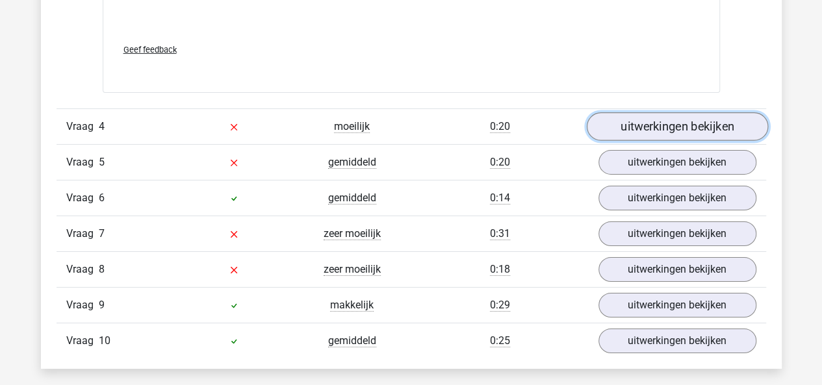
click at [688, 125] on link "uitwerkingen bekijken" at bounding box center [676, 126] width 181 height 29
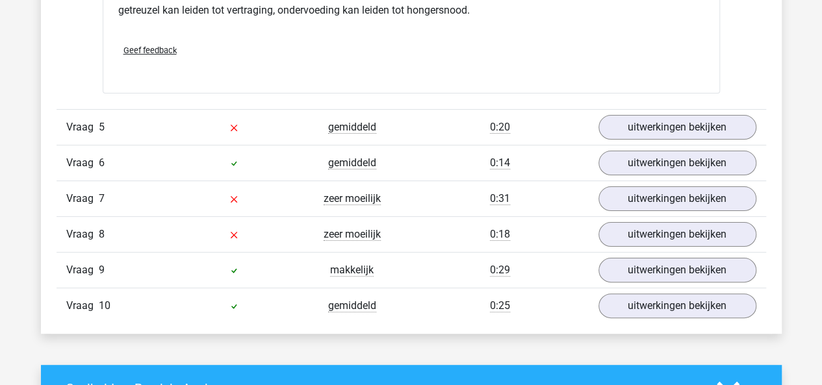
scroll to position [2515, 0]
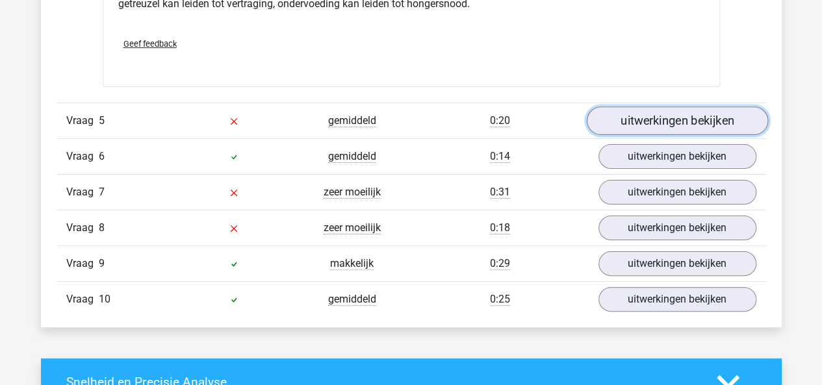
click at [672, 118] on link "uitwerkingen bekijken" at bounding box center [676, 121] width 181 height 29
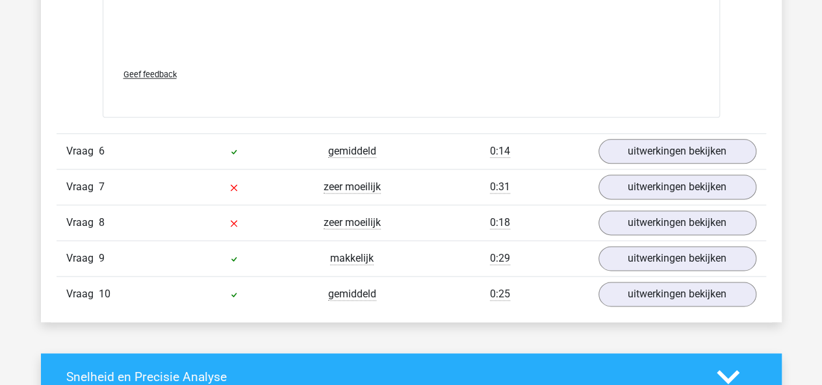
scroll to position [3214, 0]
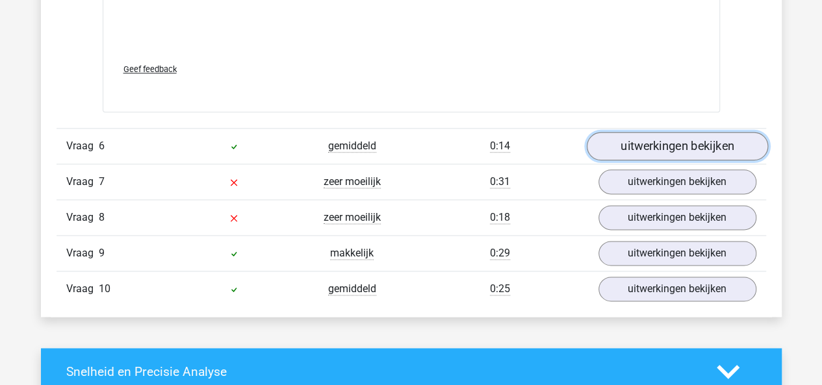
click at [669, 143] on link "uitwerkingen bekijken" at bounding box center [676, 147] width 181 height 29
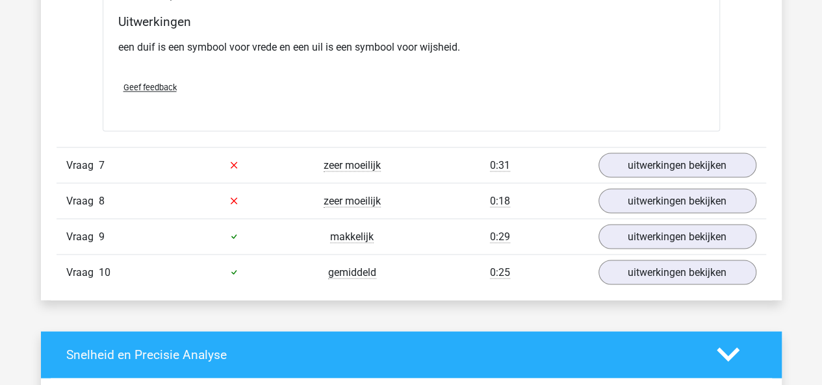
scroll to position [3584, 0]
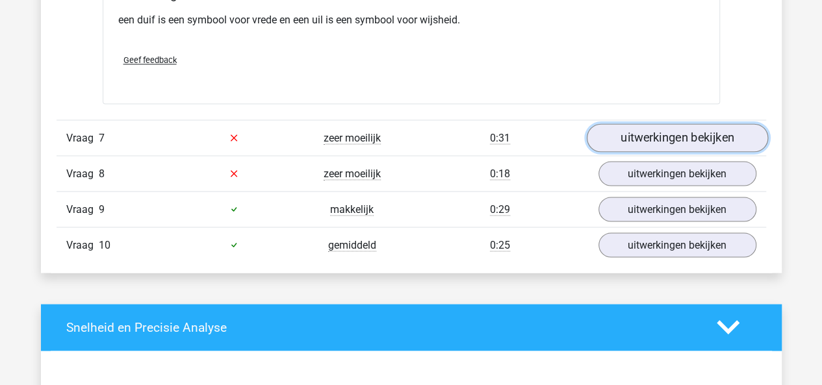
click at [677, 129] on link "uitwerkingen bekijken" at bounding box center [676, 137] width 181 height 29
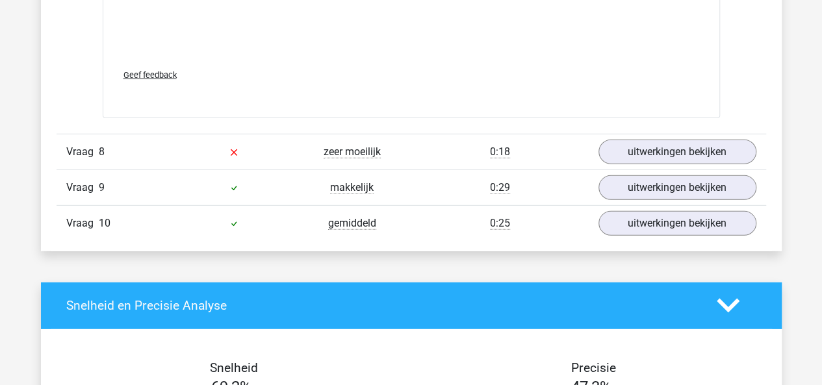
scroll to position [4295, 0]
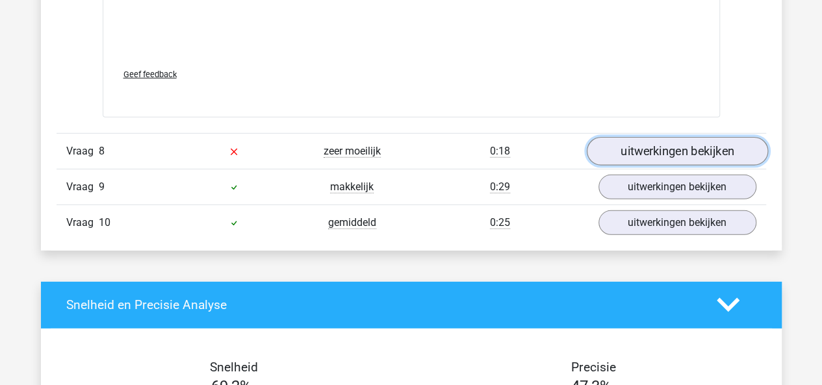
click at [675, 142] on link "uitwerkingen bekijken" at bounding box center [676, 151] width 181 height 29
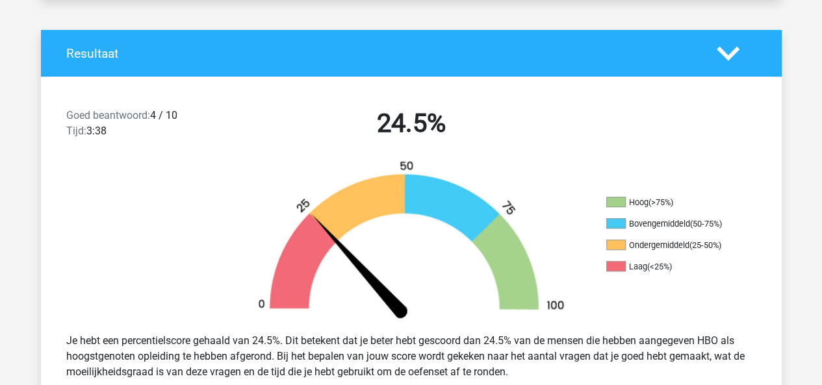
scroll to position [0, 0]
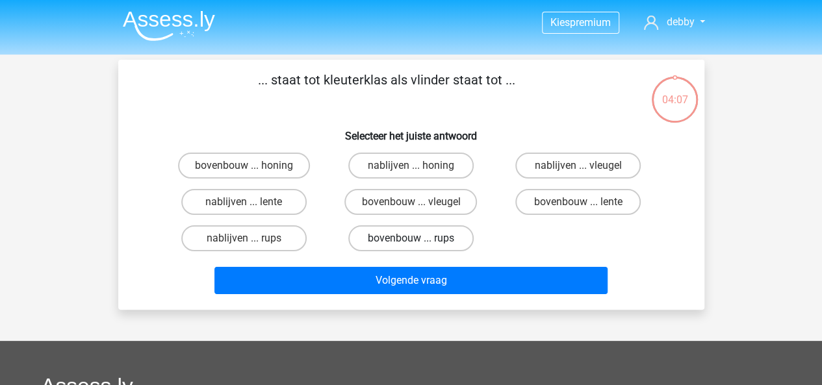
click at [429, 233] on label "bovenbouw ... rups" at bounding box center [410, 238] width 125 height 26
click at [419, 238] on input "bovenbouw ... rups" at bounding box center [415, 242] width 8 height 8
radio input "true"
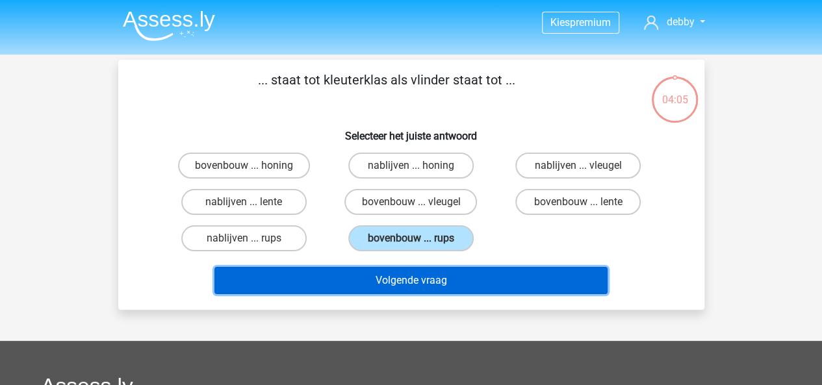
click at [423, 281] on button "Volgende vraag" at bounding box center [410, 280] width 393 height 27
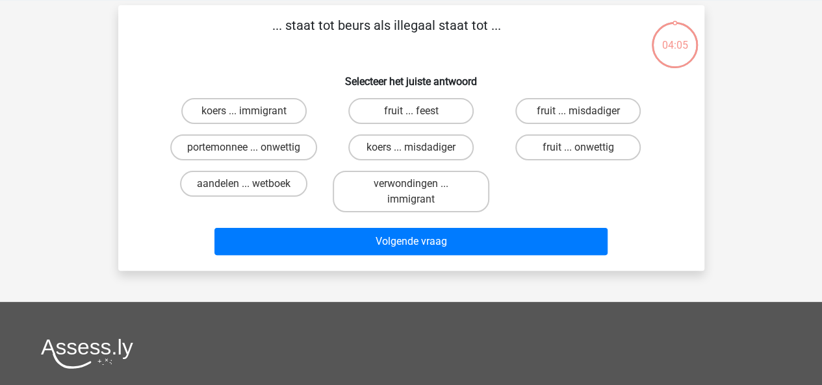
scroll to position [60, 0]
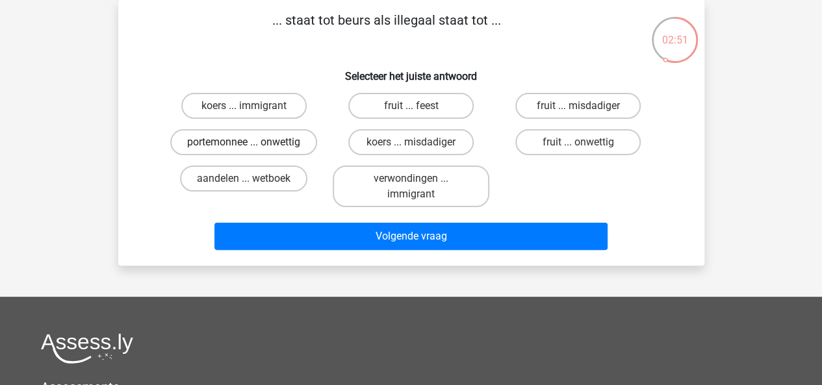
click at [188, 140] on label "portemonnee ... onwettig" at bounding box center [243, 142] width 147 height 26
click at [244, 142] on input "portemonnee ... onwettig" at bounding box center [248, 146] width 8 height 8
radio input "true"
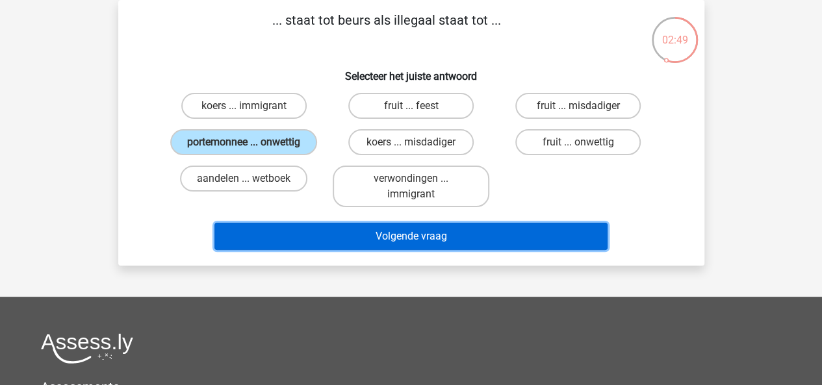
click at [344, 224] on button "Volgende vraag" at bounding box center [410, 236] width 393 height 27
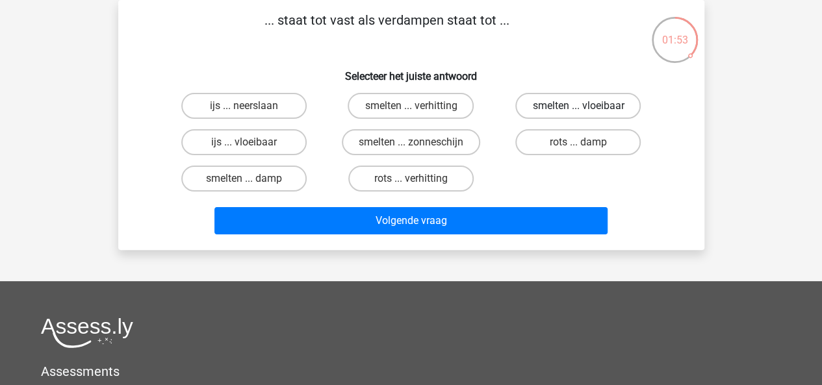
click at [548, 110] on label "smelten ... vloeibaar" at bounding box center [577, 106] width 125 height 26
click at [578, 110] on input "smelten ... vloeibaar" at bounding box center [582, 110] width 8 height 8
radio input "true"
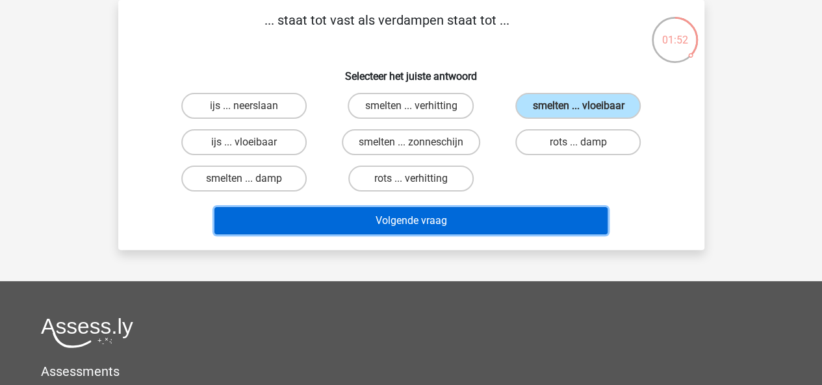
click at [469, 233] on button "Volgende vraag" at bounding box center [410, 220] width 393 height 27
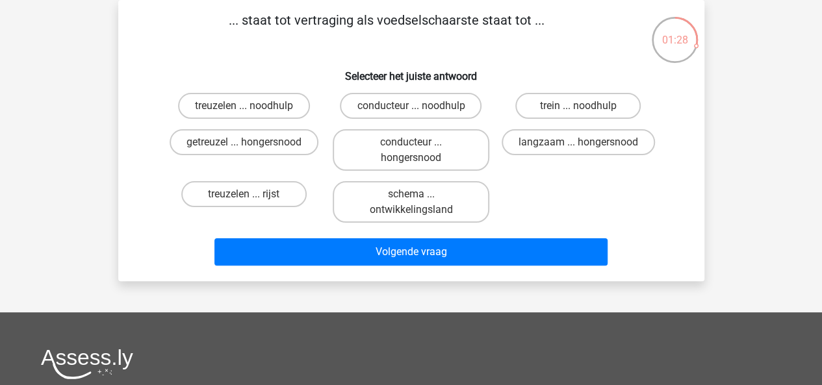
click at [578, 144] on input "langzaam ... hongersnood" at bounding box center [582, 146] width 8 height 8
radio input "true"
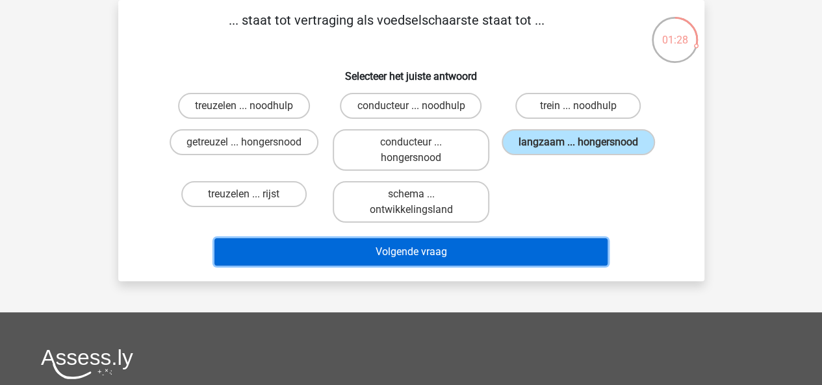
click at [475, 259] on button "Volgende vraag" at bounding box center [410, 251] width 393 height 27
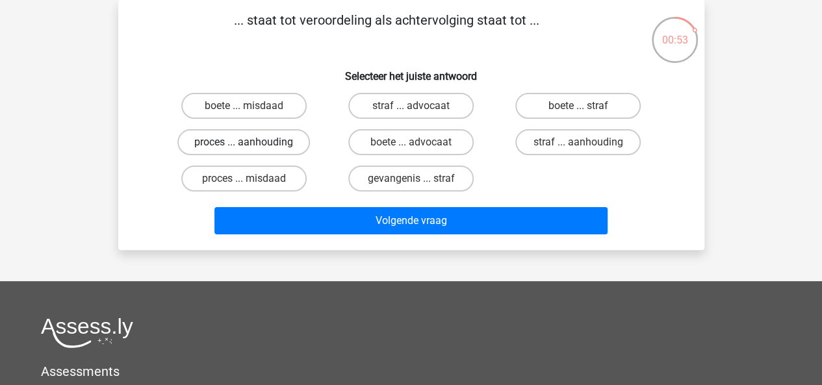
drag, startPoint x: 267, startPoint y: 144, endPoint x: 207, endPoint y: 140, distance: 60.5
click at [207, 140] on label "proces ... aanhouding" at bounding box center [243, 142] width 133 height 26
click at [244, 142] on input "proces ... aanhouding" at bounding box center [248, 146] width 8 height 8
radio input "true"
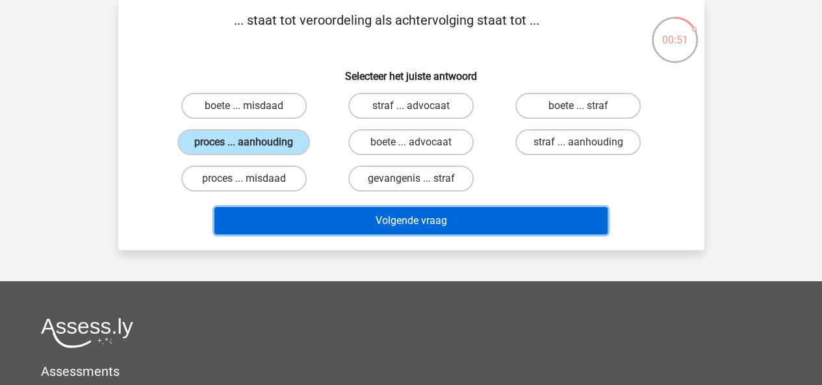
click at [461, 217] on button "Volgende vraag" at bounding box center [410, 220] width 393 height 27
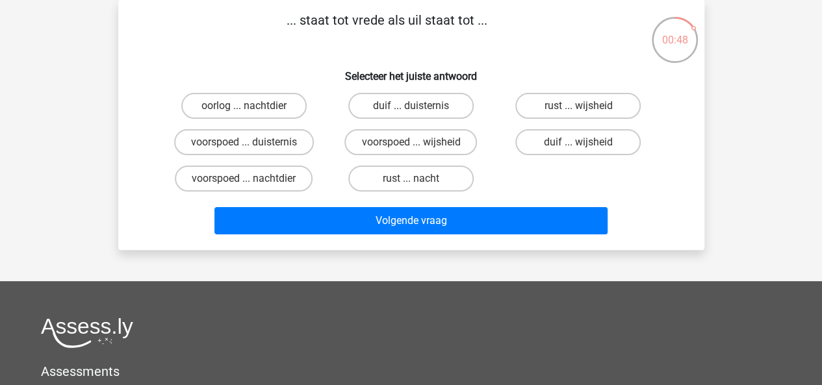
scroll to position [0, 0]
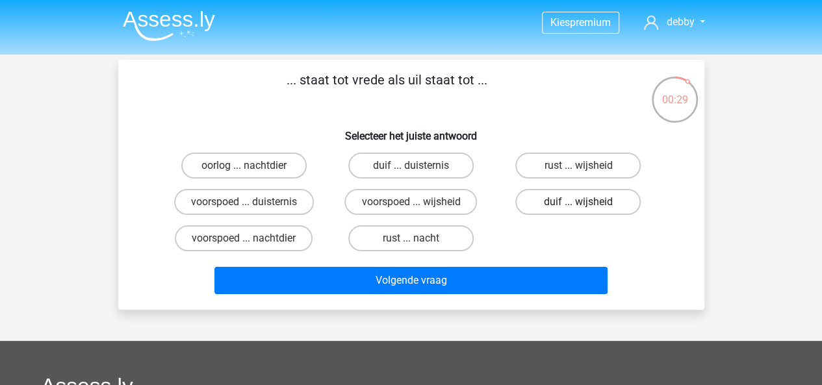
click at [554, 199] on label "duif ... wijsheid" at bounding box center [577, 202] width 125 height 26
click at [578, 202] on input "duif ... wijsheid" at bounding box center [582, 206] width 8 height 8
radio input "true"
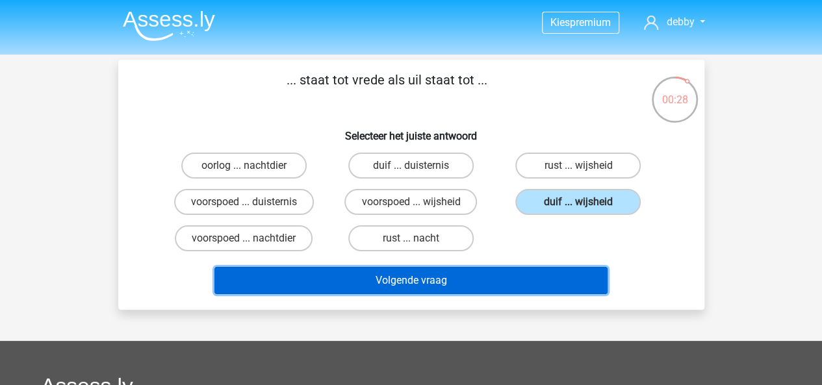
click at [461, 286] on button "Volgende vraag" at bounding box center [410, 280] width 393 height 27
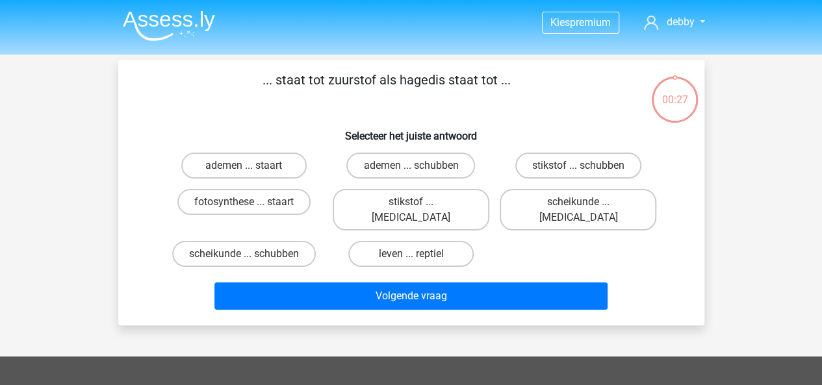
scroll to position [60, 0]
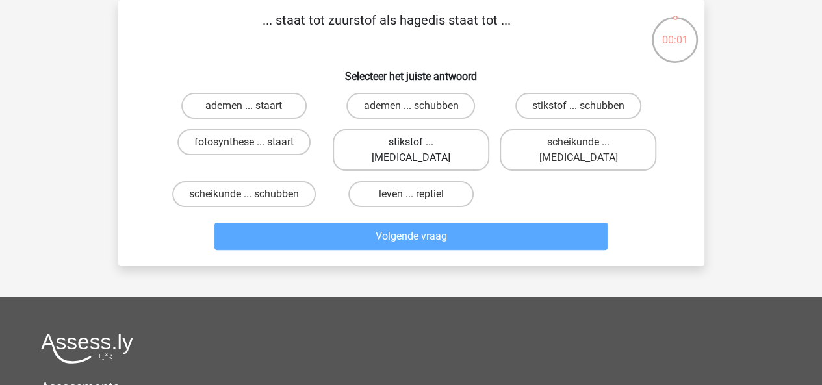
click at [400, 133] on label "stikstof ... krokodil" at bounding box center [411, 150] width 157 height 42
click at [411, 142] on input "stikstof ... krokodil" at bounding box center [415, 146] width 8 height 8
radio input "true"
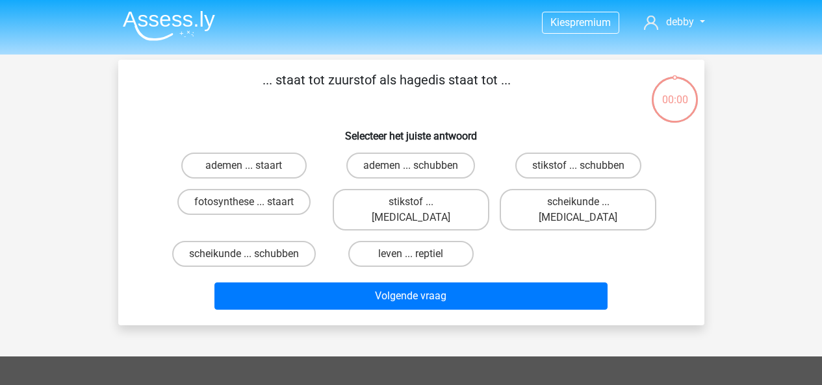
scroll to position [60, 0]
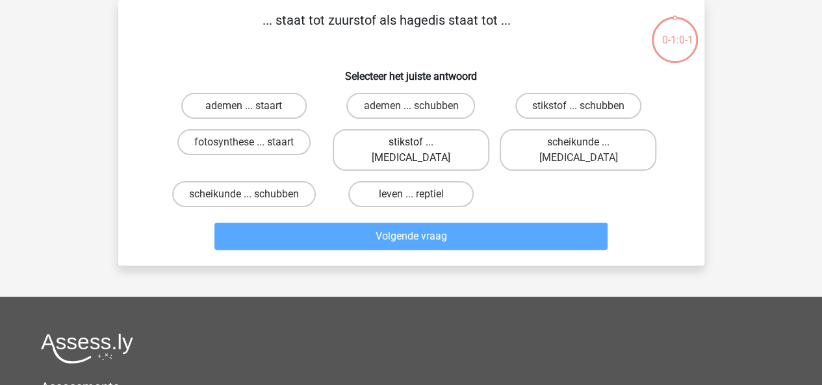
click at [439, 137] on label "stikstof ... krokodil" at bounding box center [411, 150] width 157 height 42
click at [419, 142] on input "stikstof ... krokodil" at bounding box center [415, 146] width 8 height 8
radio input "true"
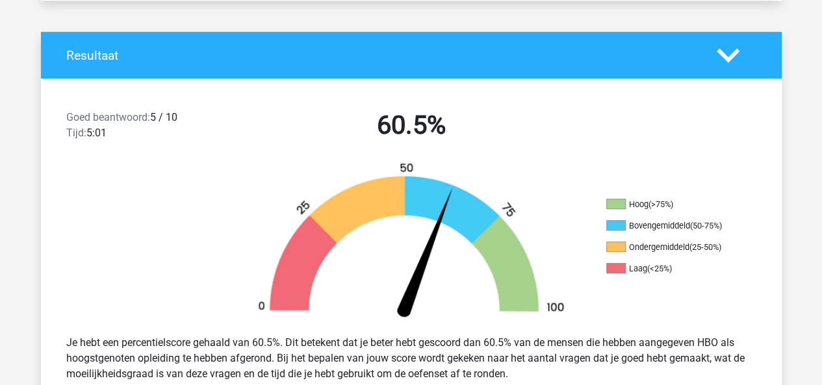
scroll to position [252, 0]
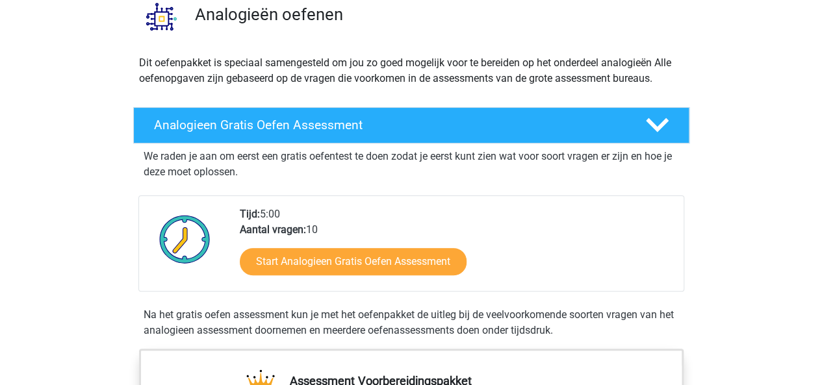
scroll to position [112, 0]
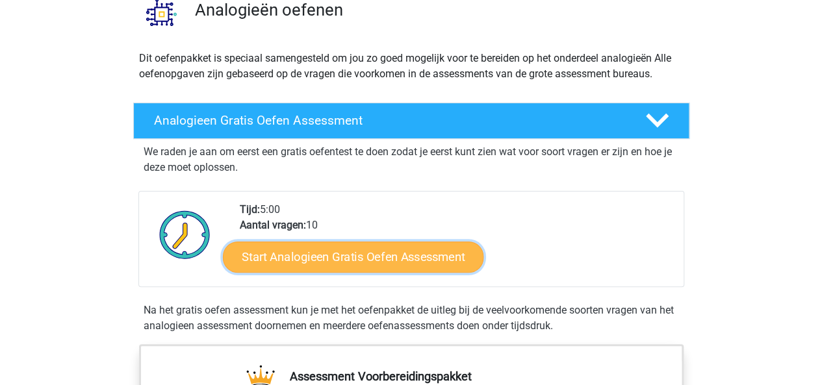
click at [322, 254] on link "Start Analogieen Gratis Oefen Assessment" at bounding box center [353, 256] width 261 height 31
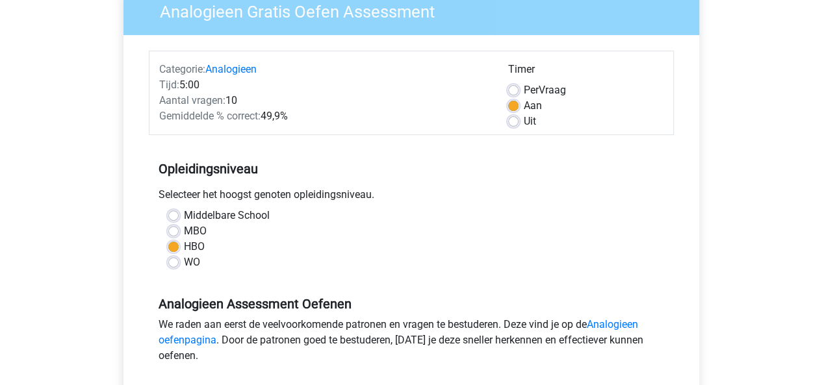
scroll to position [134, 0]
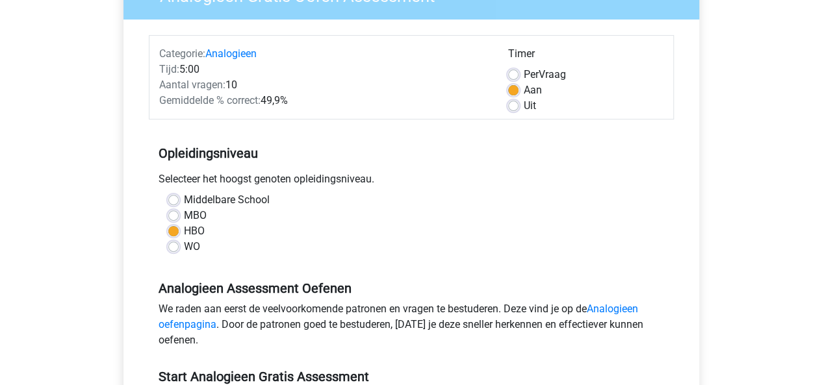
click at [184, 249] on label "WO" at bounding box center [192, 247] width 16 height 16
click at [174, 249] on input "WO" at bounding box center [173, 245] width 10 height 13
radio input "true"
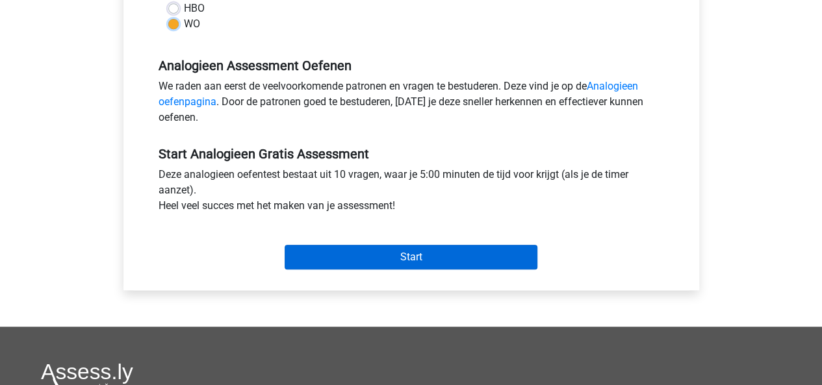
scroll to position [357, 0]
click at [414, 250] on input "Start" at bounding box center [411, 256] width 253 height 25
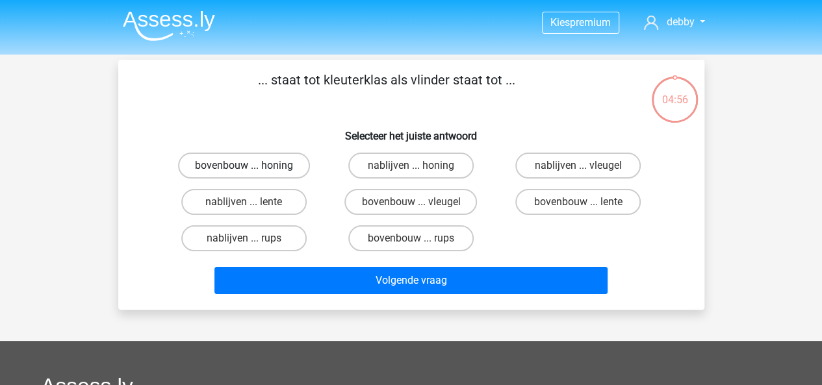
click at [278, 169] on label "bovenbouw ... honing" at bounding box center [244, 166] width 132 height 26
click at [252, 169] on input "bovenbouw ... honing" at bounding box center [248, 170] width 8 height 8
radio input "true"
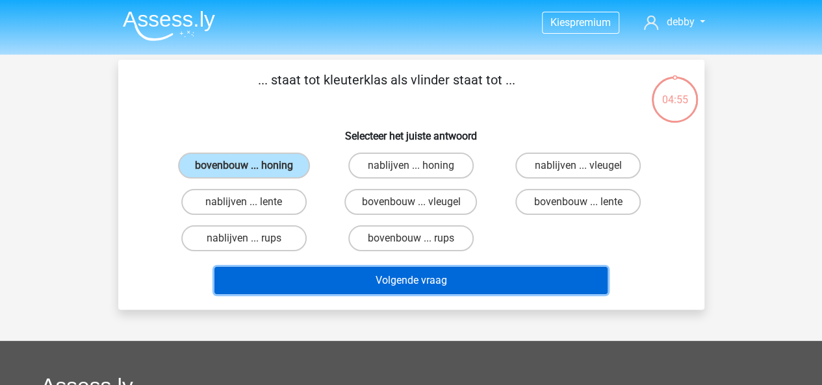
click at [345, 281] on button "Volgende vraag" at bounding box center [410, 280] width 393 height 27
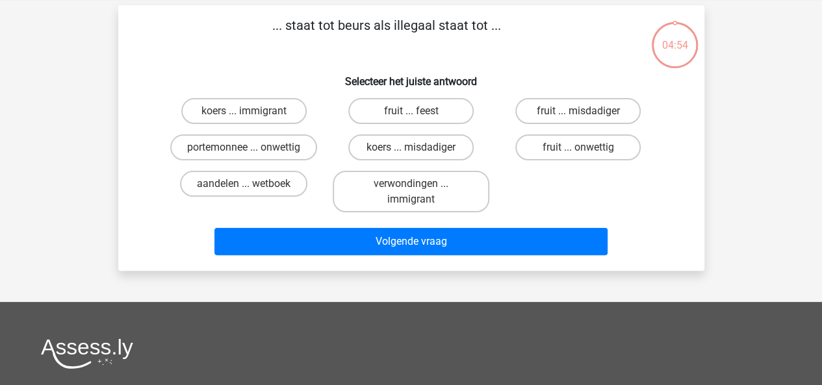
scroll to position [60, 0]
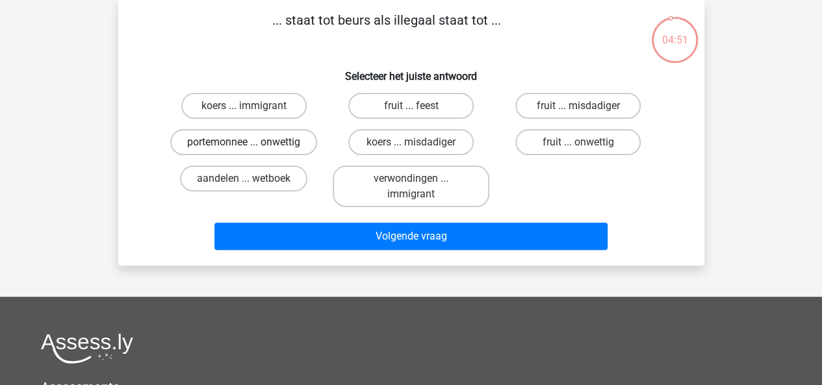
click at [292, 144] on label "portemonnee ... onwettig" at bounding box center [243, 142] width 147 height 26
click at [252, 144] on input "portemonnee ... onwettig" at bounding box center [248, 146] width 8 height 8
radio input "true"
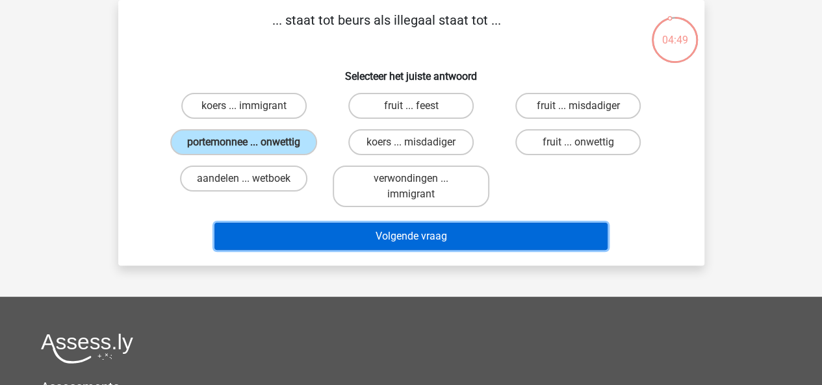
click at [331, 242] on button "Volgende vraag" at bounding box center [410, 236] width 393 height 27
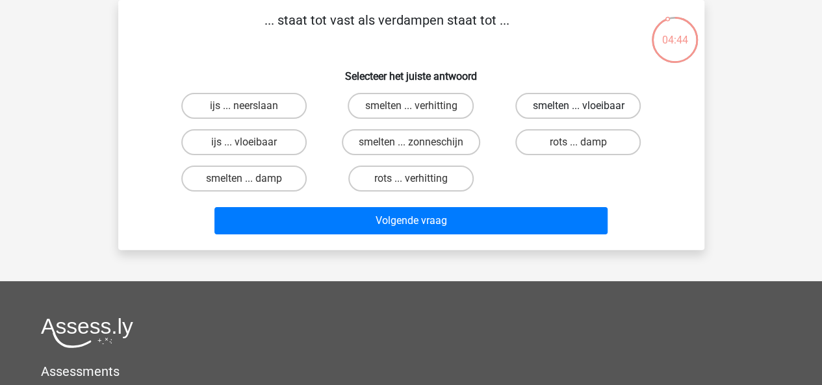
click at [609, 107] on label "smelten ... vloeibaar" at bounding box center [577, 106] width 125 height 26
click at [587, 107] on input "smelten ... vloeibaar" at bounding box center [582, 110] width 8 height 8
radio input "true"
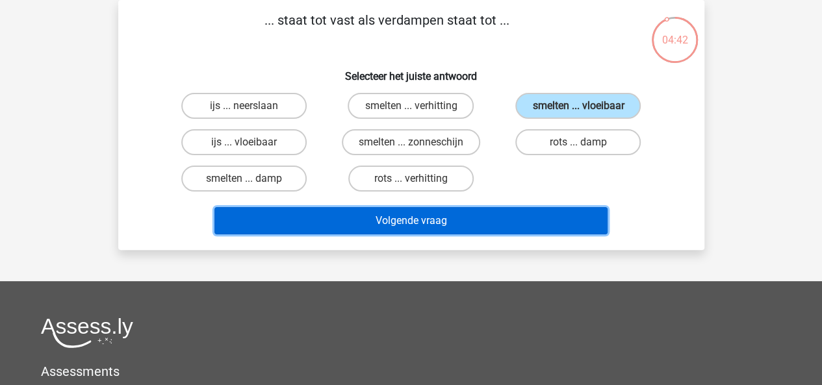
click at [511, 220] on button "Volgende vraag" at bounding box center [410, 220] width 393 height 27
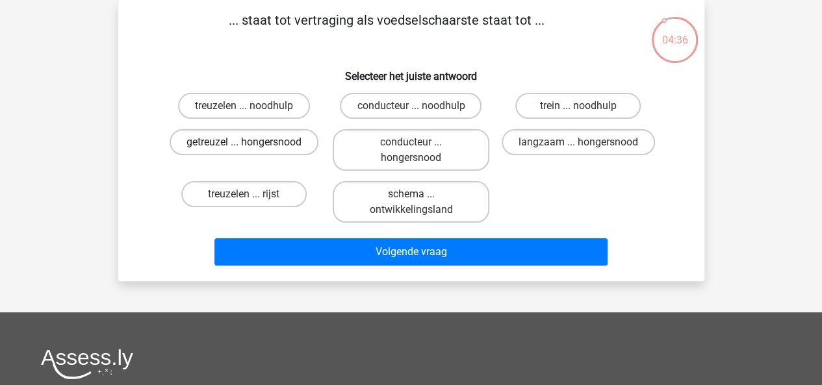
click at [291, 140] on label "getreuzel ... hongersnood" at bounding box center [244, 142] width 149 height 26
click at [252, 142] on input "getreuzel ... hongersnood" at bounding box center [248, 146] width 8 height 8
radio input "true"
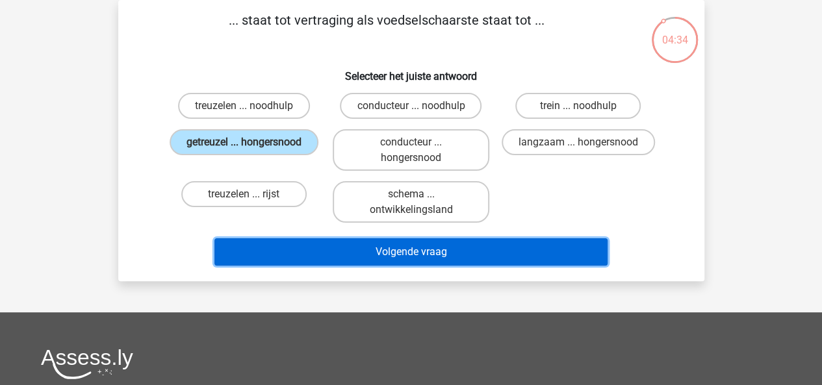
click at [359, 255] on button "Volgende vraag" at bounding box center [410, 251] width 393 height 27
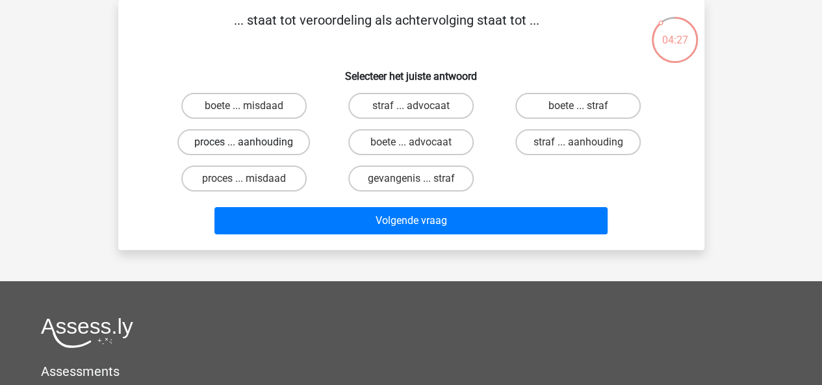
click at [275, 142] on label "proces ... aanhouding" at bounding box center [243, 142] width 133 height 26
click at [252, 142] on input "proces ... aanhouding" at bounding box center [248, 146] width 8 height 8
radio input "true"
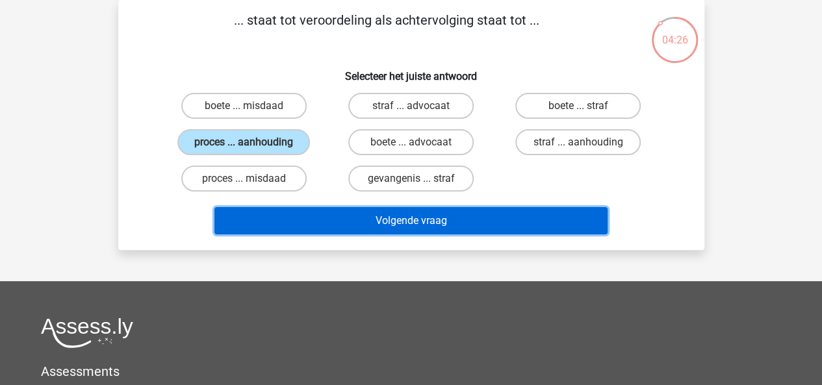
click at [334, 215] on button "Volgende vraag" at bounding box center [410, 220] width 393 height 27
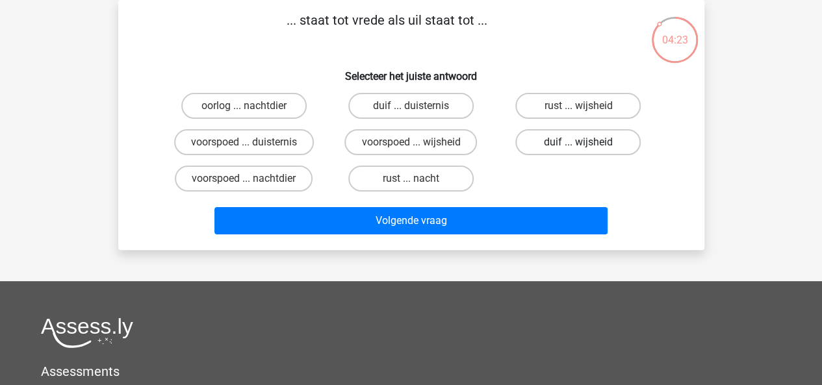
click at [587, 146] on label "duif ... wijsheid" at bounding box center [577, 142] width 125 height 26
click at [587, 146] on input "duif ... wijsheid" at bounding box center [582, 146] width 8 height 8
radio input "true"
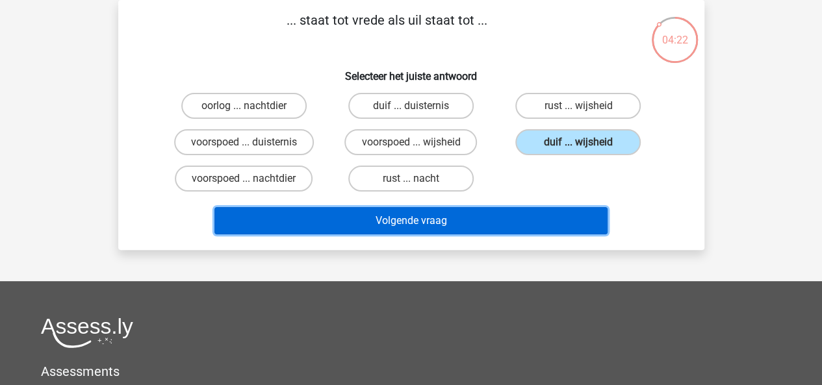
click at [510, 222] on button "Volgende vraag" at bounding box center [410, 220] width 393 height 27
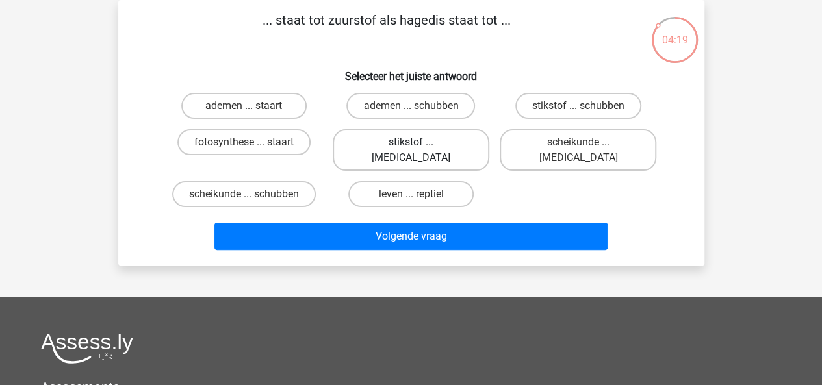
click at [444, 142] on label "stikstof ... [MEDICAL_DATA]" at bounding box center [411, 150] width 157 height 42
click at [419, 142] on input "stikstof ... [MEDICAL_DATA]" at bounding box center [415, 146] width 8 height 8
radio input "true"
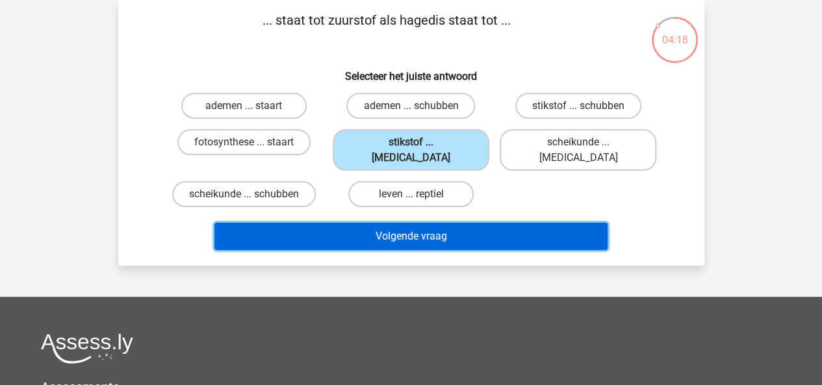
click at [424, 223] on button "Volgende vraag" at bounding box center [410, 236] width 393 height 27
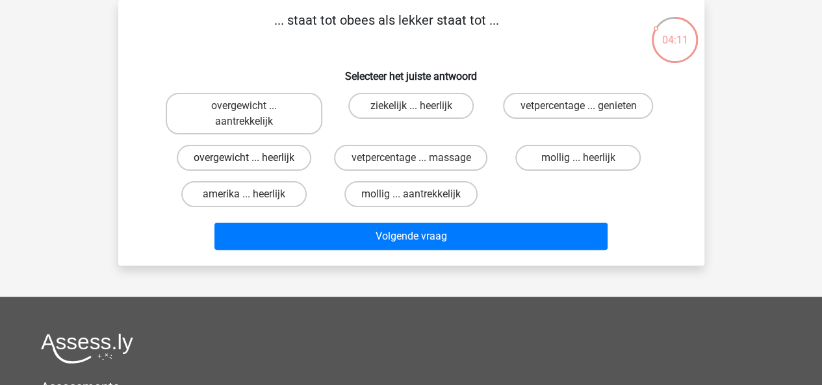
click at [278, 153] on label "overgewicht ... heerlijk" at bounding box center [244, 158] width 135 height 26
click at [252, 158] on input "overgewicht ... heerlijk" at bounding box center [248, 162] width 8 height 8
radio input "true"
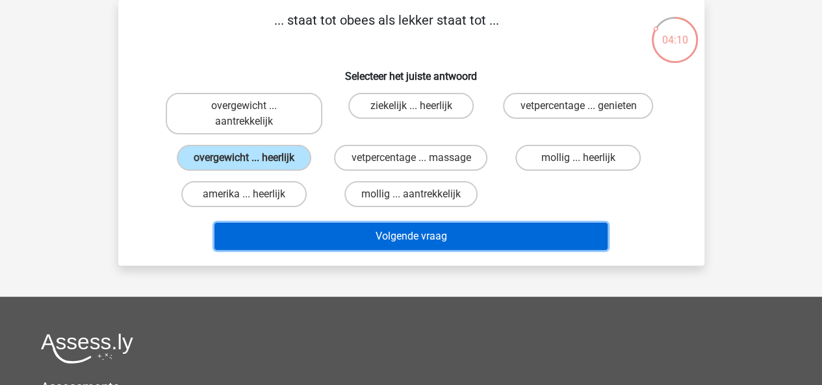
click at [342, 229] on button "Volgende vraag" at bounding box center [410, 236] width 393 height 27
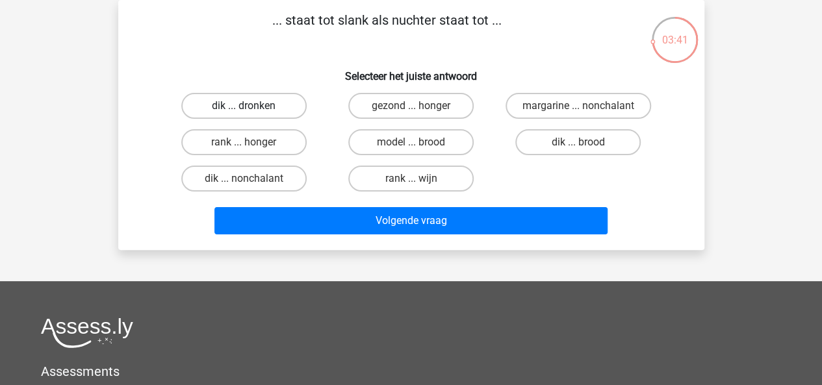
click at [278, 99] on label "dik ... dronken" at bounding box center [243, 106] width 125 height 26
click at [252, 106] on input "dik ... dronken" at bounding box center [248, 110] width 8 height 8
radio input "true"
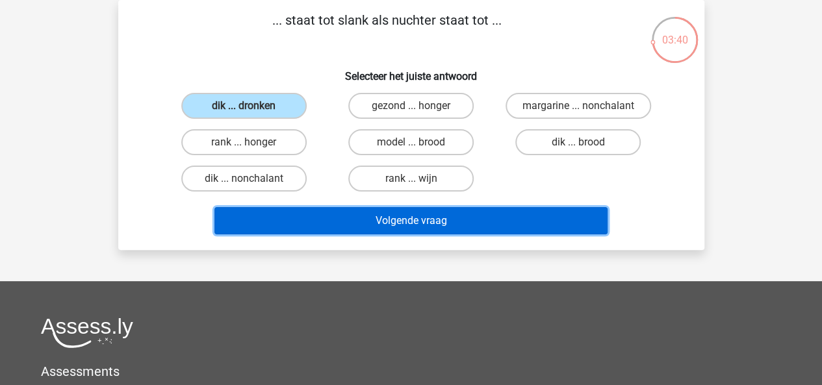
click at [355, 224] on button "Volgende vraag" at bounding box center [410, 220] width 393 height 27
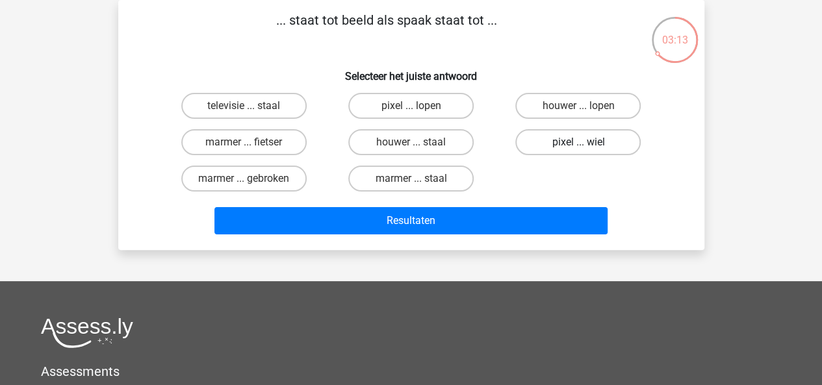
click at [534, 138] on label "pixel ... wiel" at bounding box center [577, 142] width 125 height 26
click at [578, 142] on input "pixel ... wiel" at bounding box center [582, 146] width 8 height 8
radio input "true"
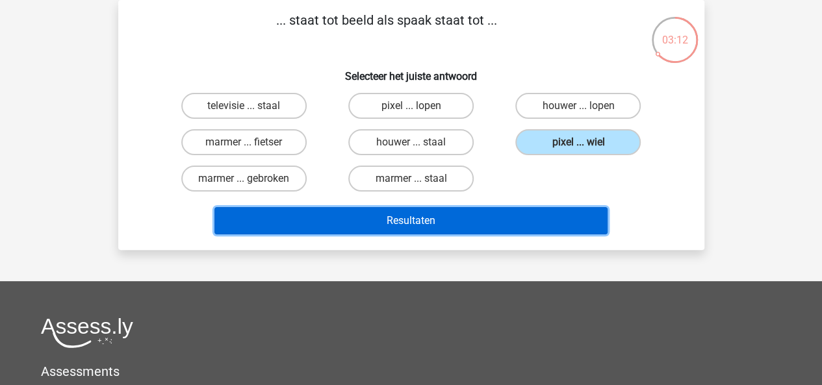
click at [460, 218] on button "Resultaten" at bounding box center [410, 220] width 393 height 27
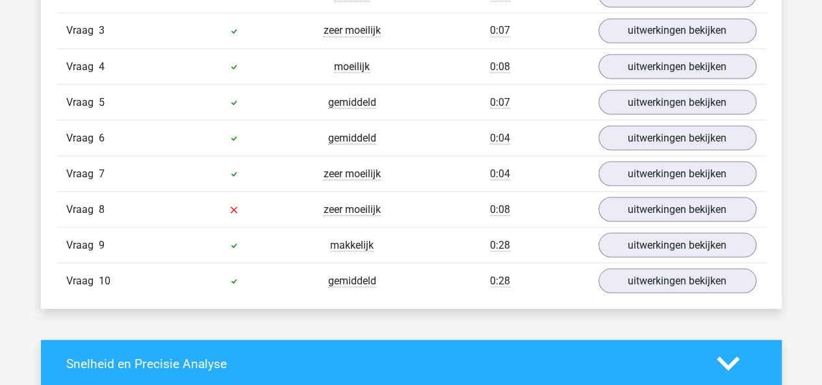
scroll to position [1182, 0]
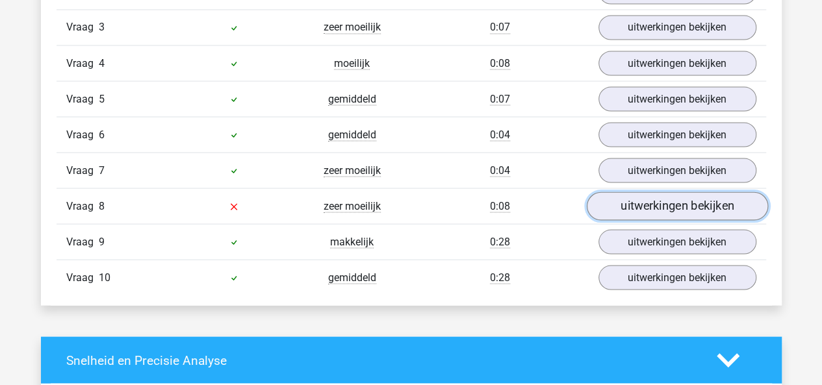
click at [647, 198] on link "uitwerkingen bekijken" at bounding box center [676, 206] width 181 height 29
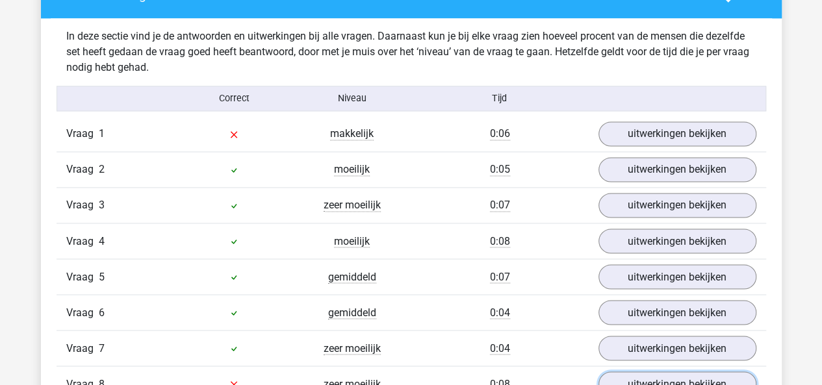
scroll to position [1003, 0]
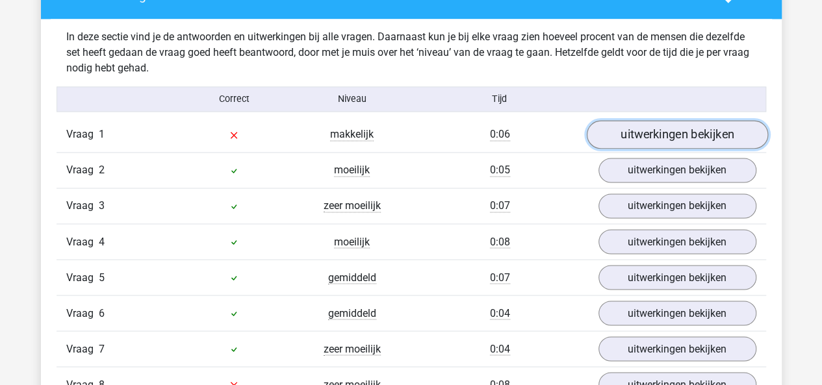
click at [671, 132] on link "uitwerkingen bekijken" at bounding box center [676, 135] width 181 height 29
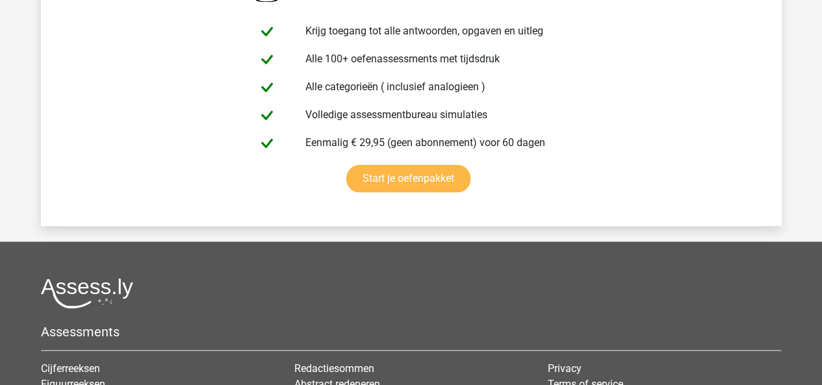
scroll to position [3015, 0]
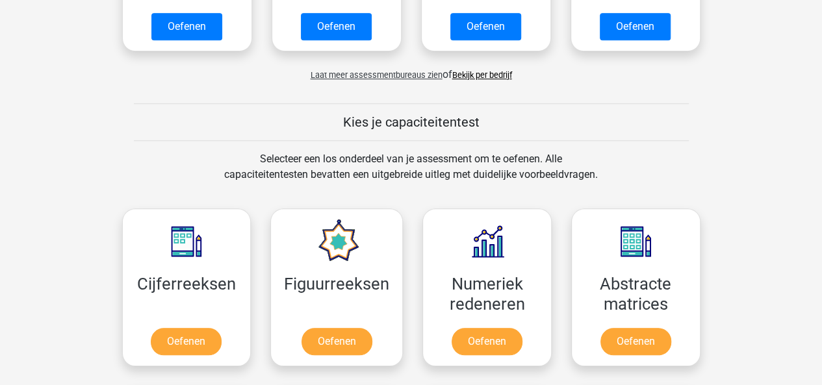
scroll to position [500, 0]
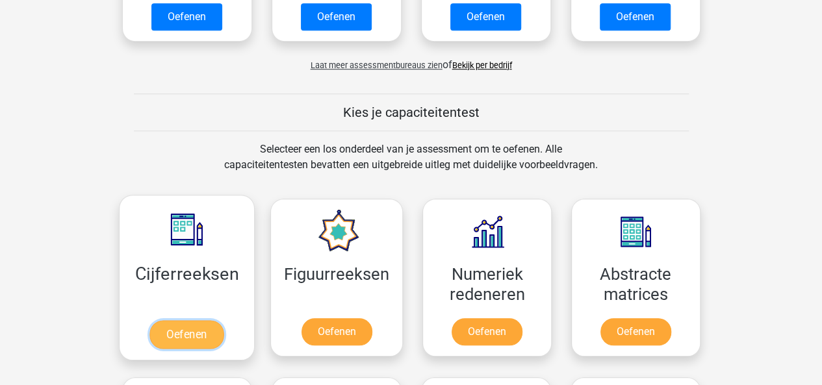
click at [195, 321] on link "Oefenen" at bounding box center [186, 334] width 74 height 29
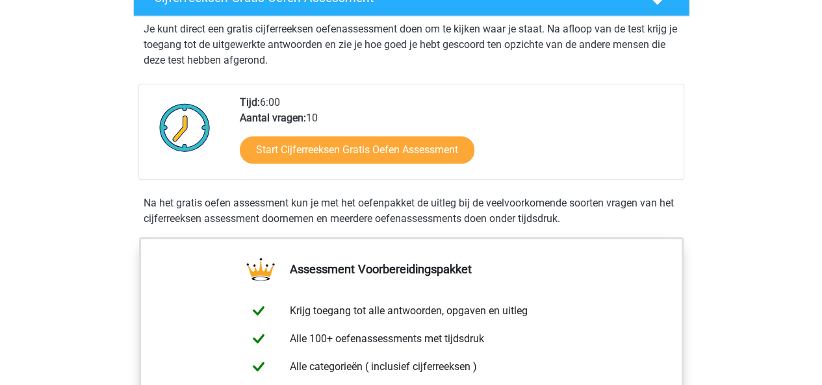
scroll to position [233, 0]
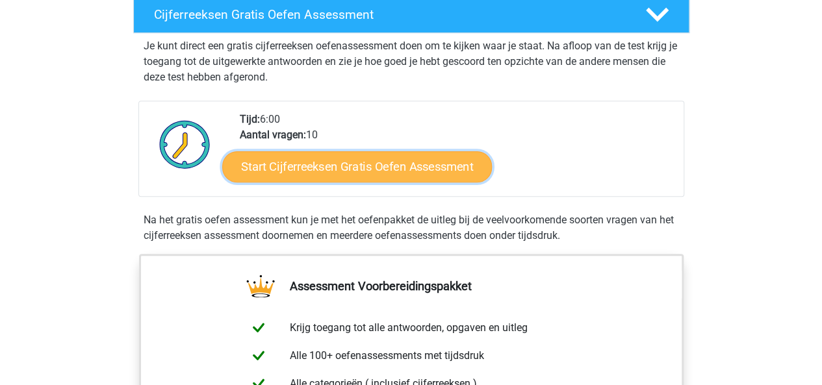
click at [348, 173] on link "Start Cijferreeksen Gratis Oefen Assessment" at bounding box center [357, 166] width 270 height 31
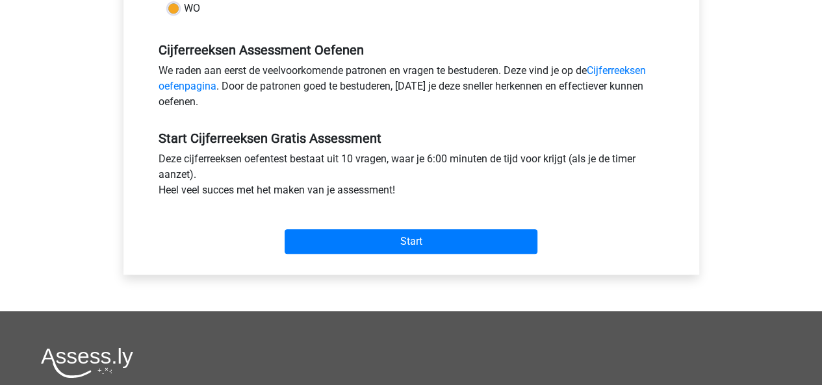
scroll to position [378, 0]
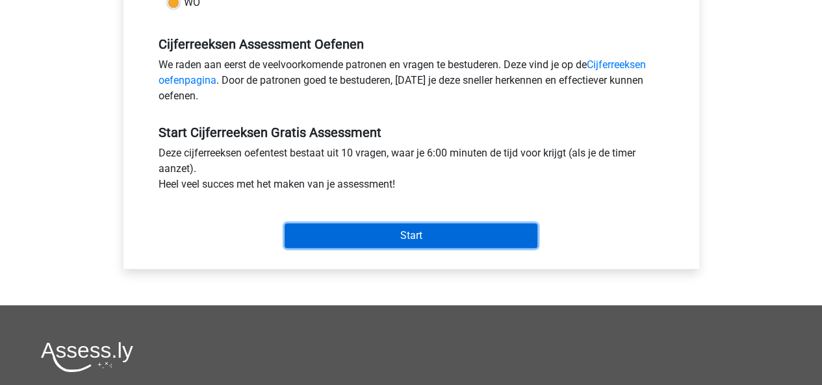
click at [373, 236] on input "Start" at bounding box center [411, 236] width 253 height 25
